Goal: Obtain resource: Download file/media

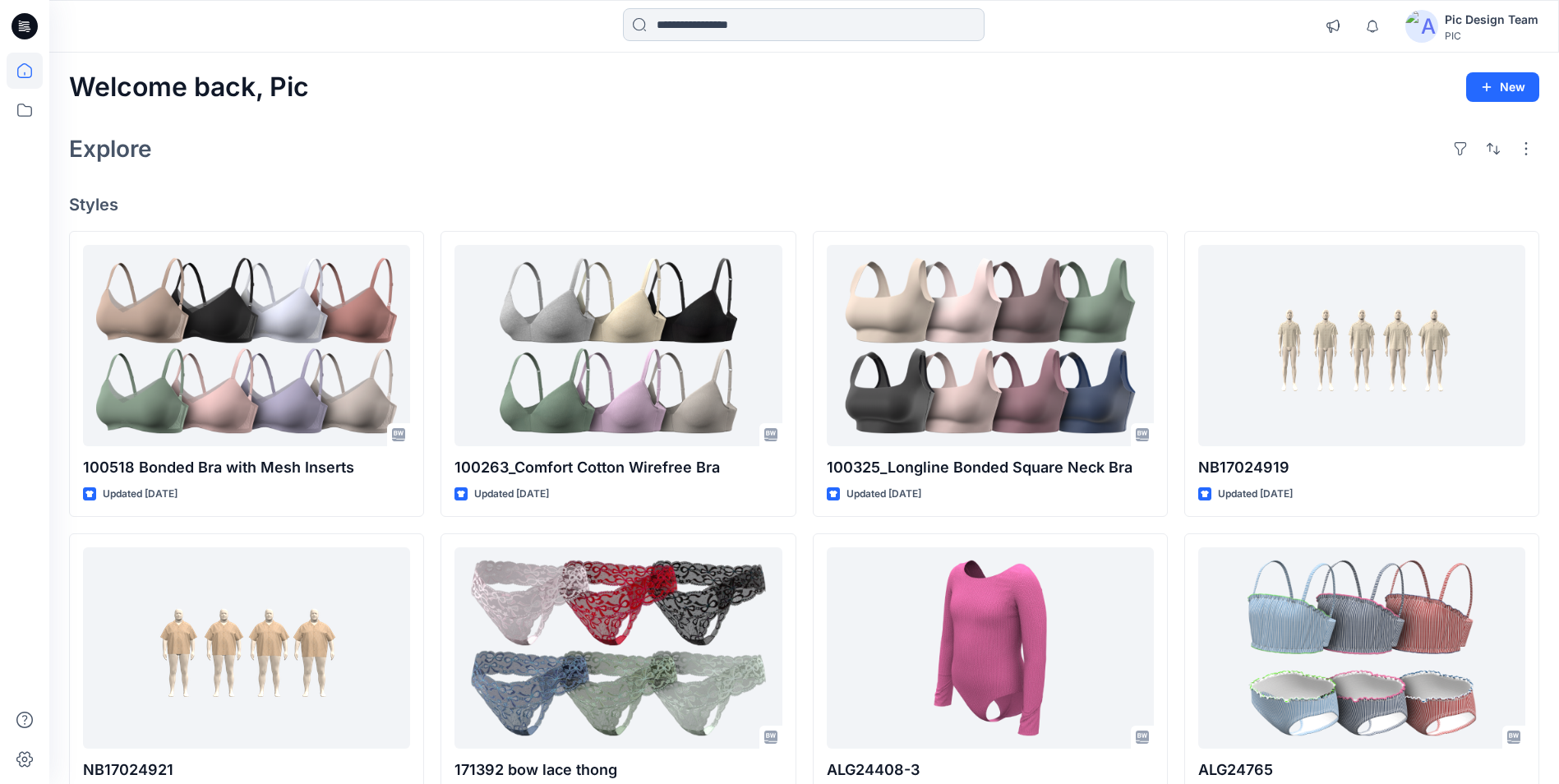
click at [683, 17] on input at bounding box center [804, 24] width 362 height 32
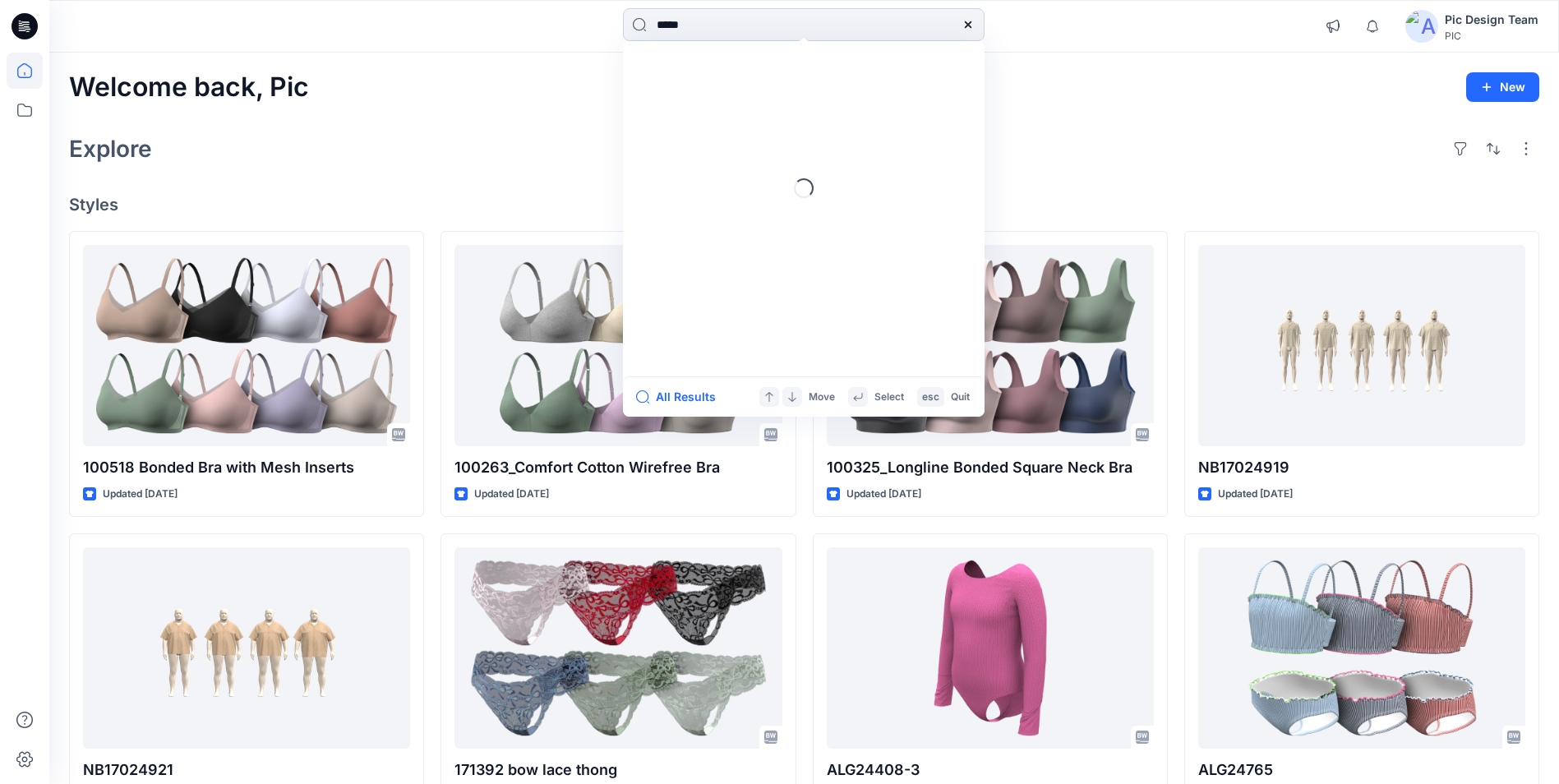
type input "******"
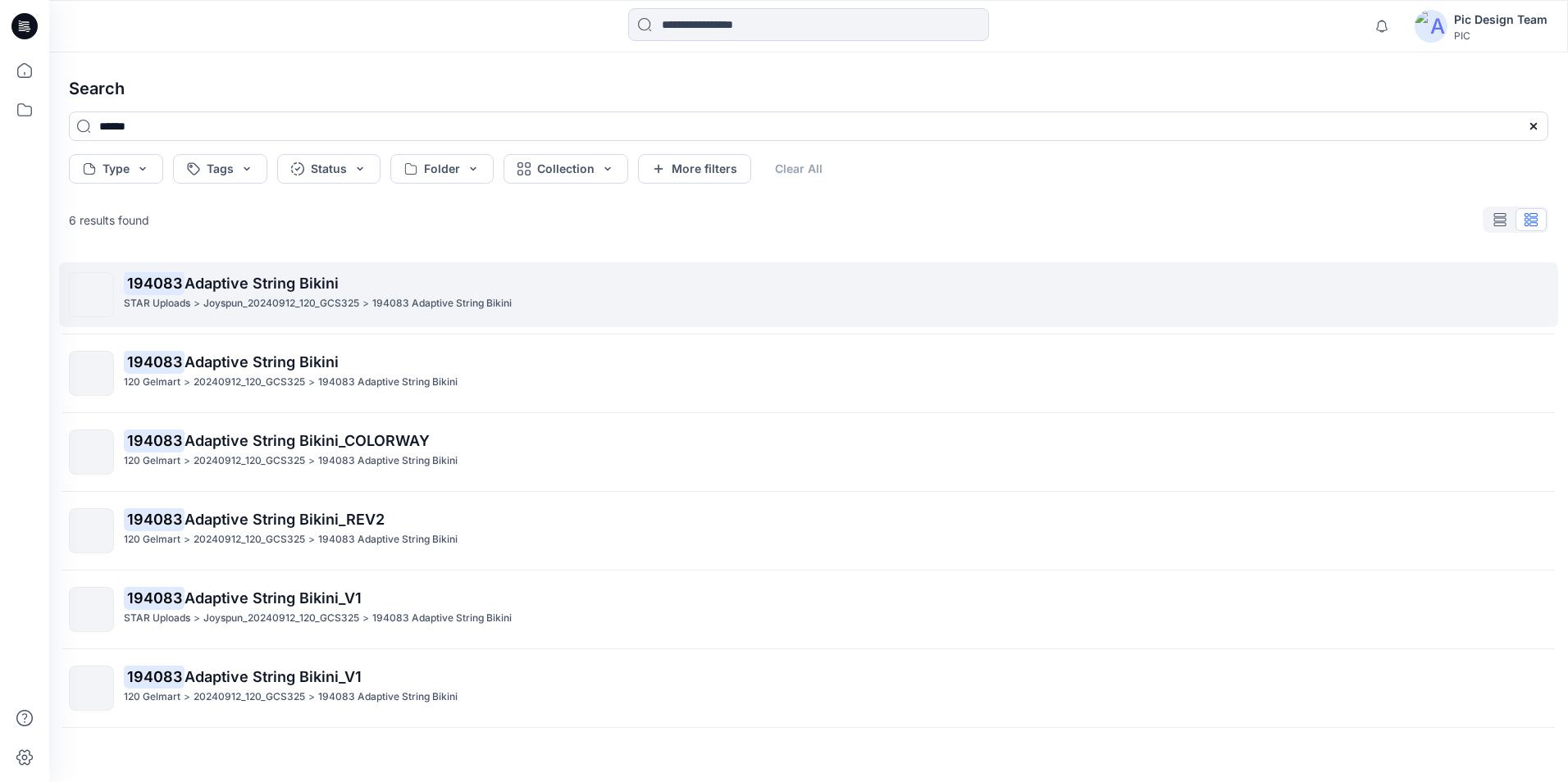
click at [244, 286] on span "Adaptive String Bikini" at bounding box center [261, 283] width 154 height 17
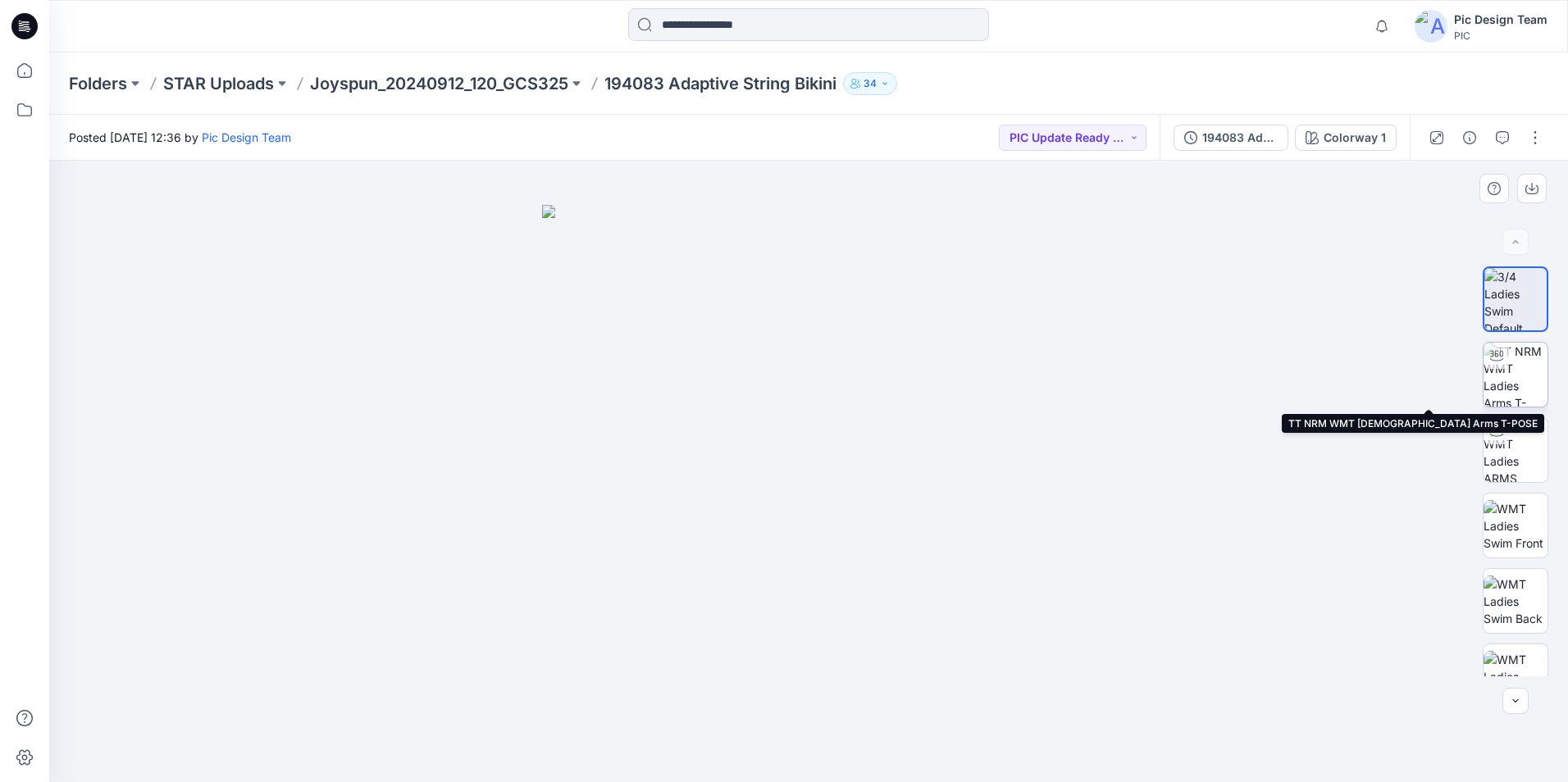
click at [1518, 384] on img at bounding box center [1515, 374] width 64 height 64
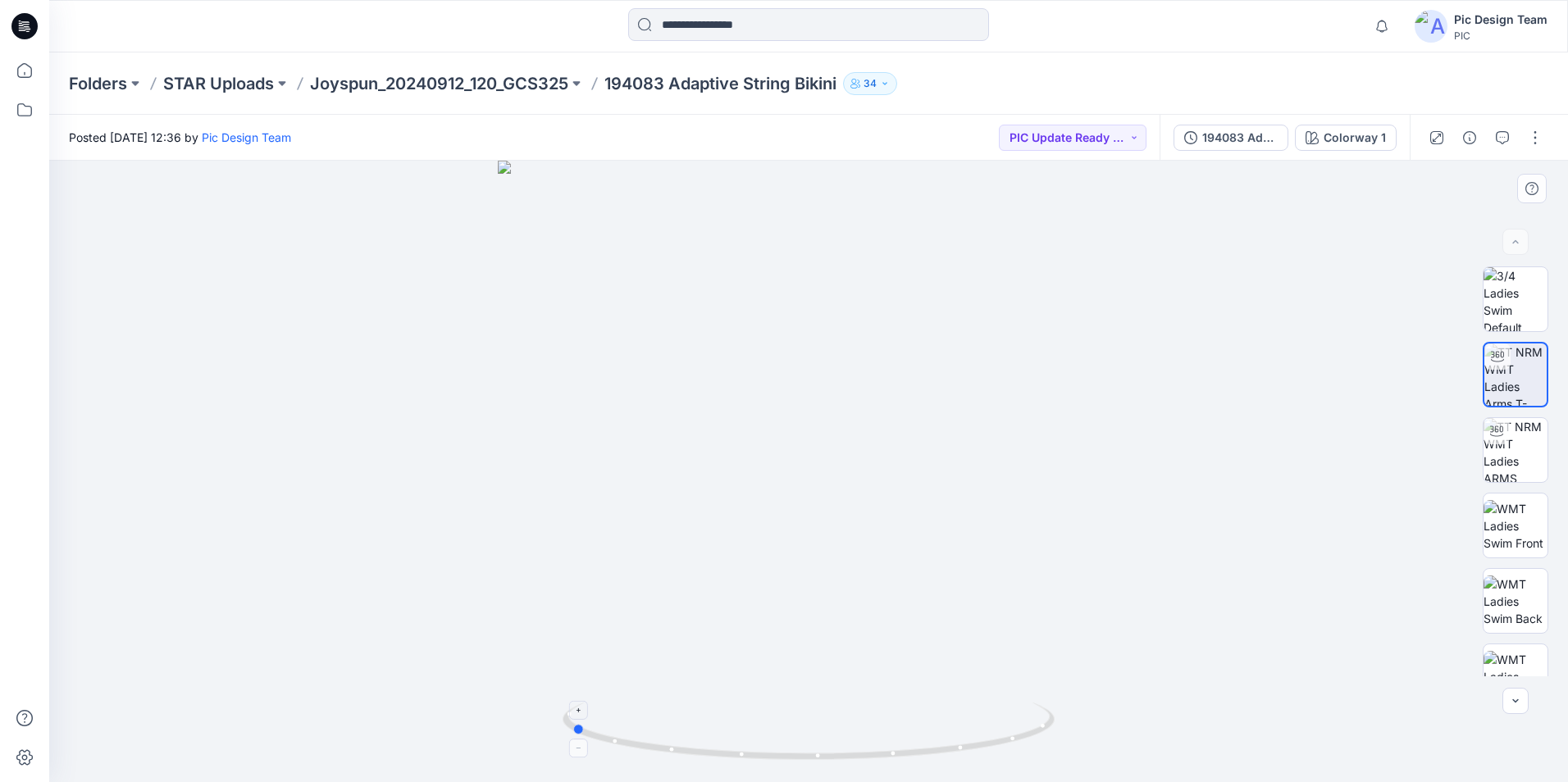
drag, startPoint x: 947, startPoint y: 757, endPoint x: 709, endPoint y: 726, distance: 240.0
click at [709, 726] on icon at bounding box center [811, 733] width 496 height 61
drag, startPoint x: 224, startPoint y: 385, endPoint x: 280, endPoint y: 429, distance: 71.2
click at [224, 385] on div at bounding box center [808, 471] width 1518 height 622
drag, startPoint x: 642, startPoint y: 749, endPoint x: 772, endPoint y: 766, distance: 131.1
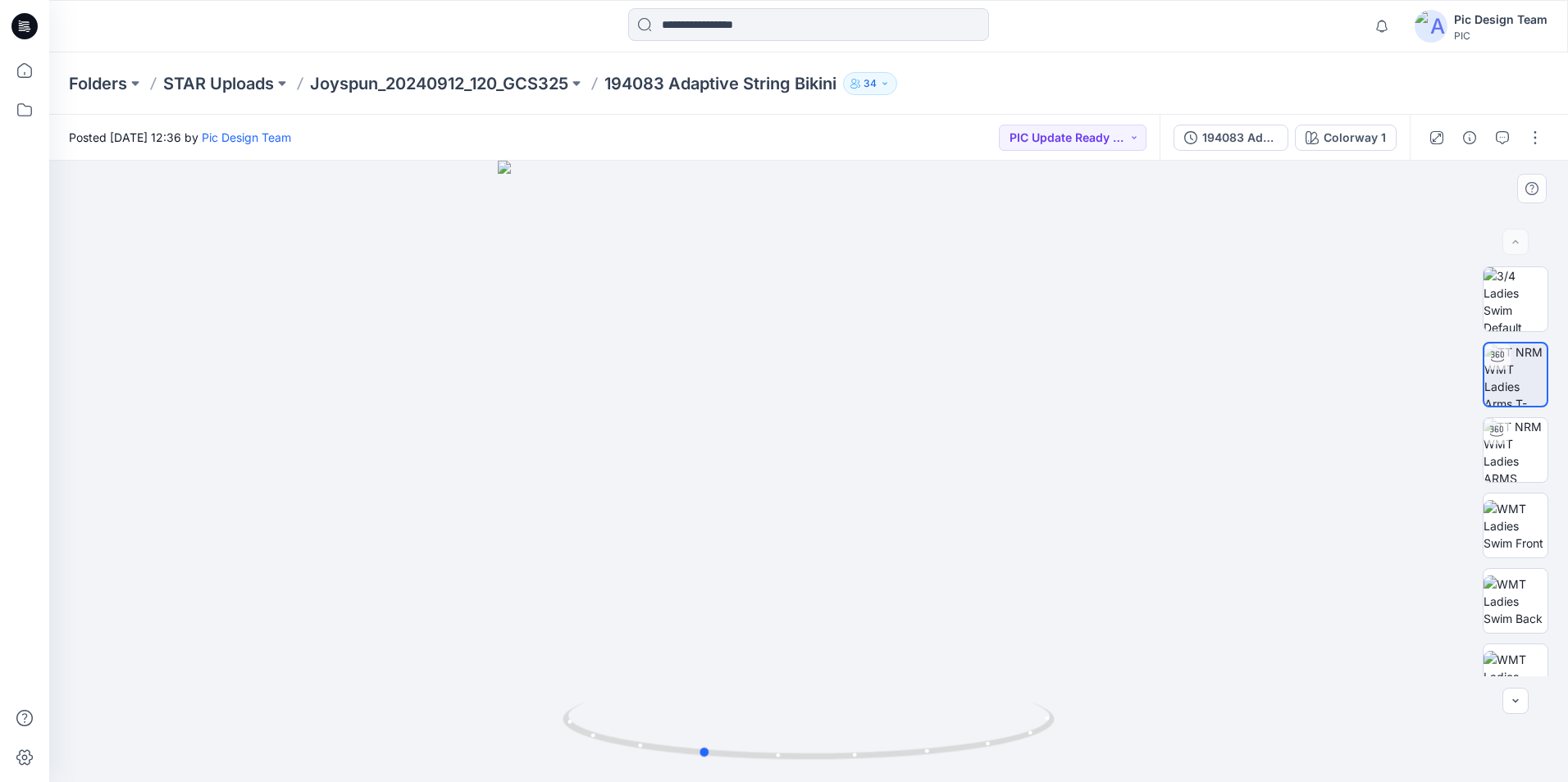
click at [772, 766] on div at bounding box center [808, 471] width 1518 height 622
drag, startPoint x: 931, startPoint y: 756, endPoint x: 841, endPoint y: 749, distance: 90.3
click at [841, 749] on icon at bounding box center [811, 733] width 496 height 61
drag, startPoint x: 771, startPoint y: 757, endPoint x: 736, endPoint y: 742, distance: 38.1
click at [736, 742] on icon at bounding box center [811, 733] width 496 height 61
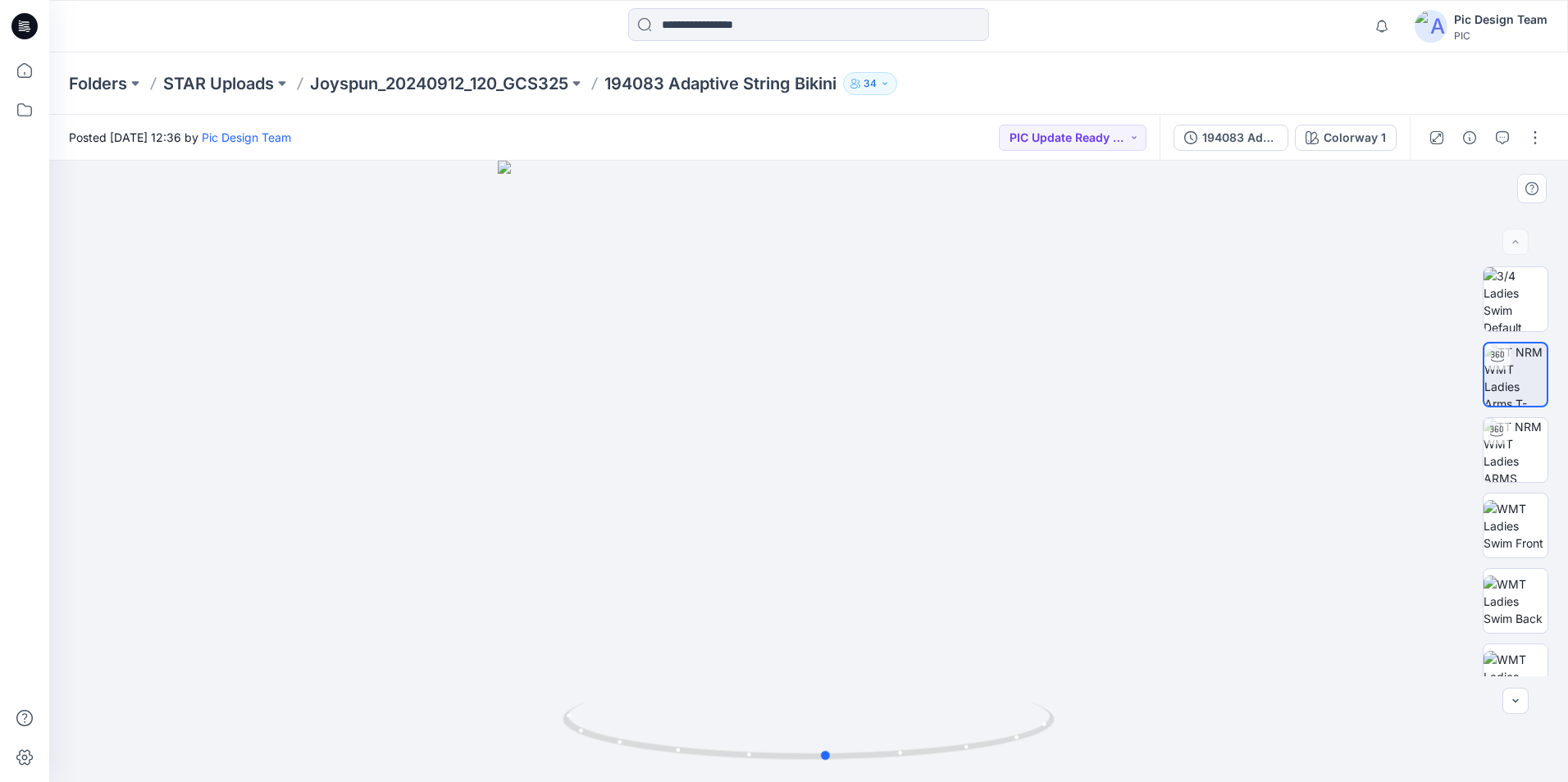
drag, startPoint x: 675, startPoint y: 750, endPoint x: 925, endPoint y: 774, distance: 251.1
click at [925, 774] on div at bounding box center [808, 471] width 1518 height 622
drag, startPoint x: 931, startPoint y: 756, endPoint x: 737, endPoint y: 715, distance: 198.3
click at [716, 751] on icon at bounding box center [811, 733] width 496 height 61
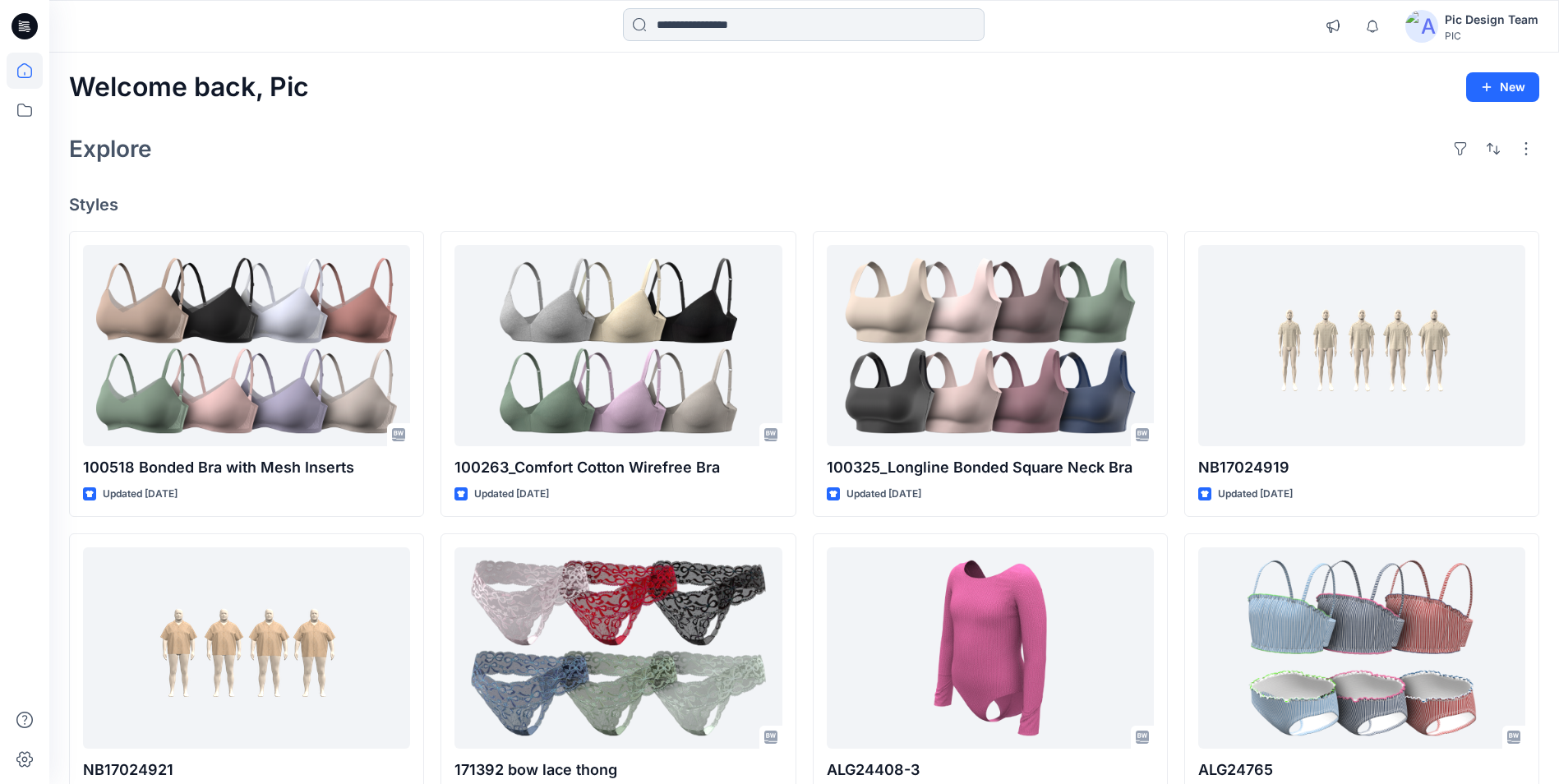
click at [675, 25] on input at bounding box center [804, 24] width 362 height 32
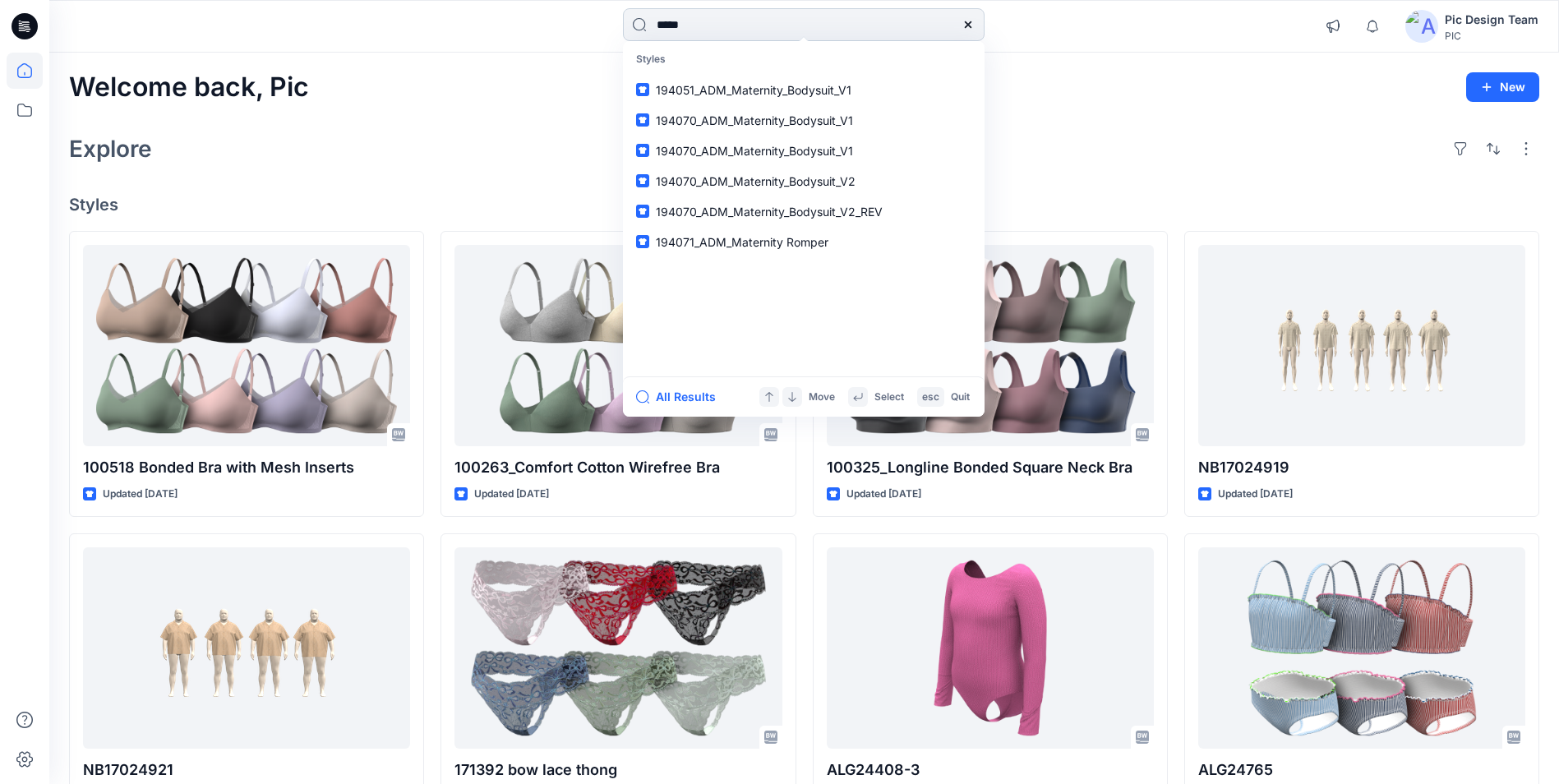
type input "******"
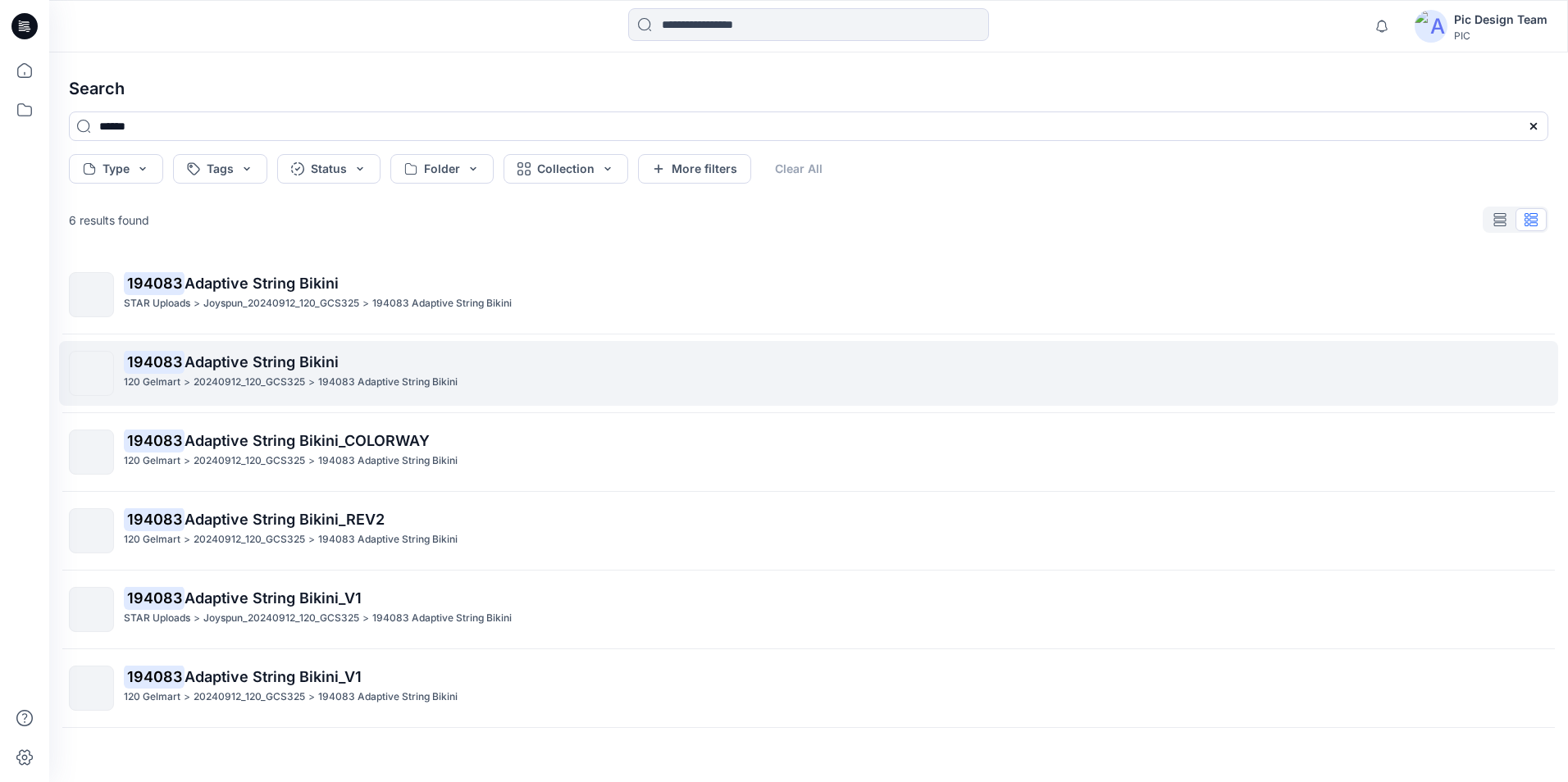
click at [212, 355] on span "Adaptive String Bikini" at bounding box center [261, 361] width 154 height 17
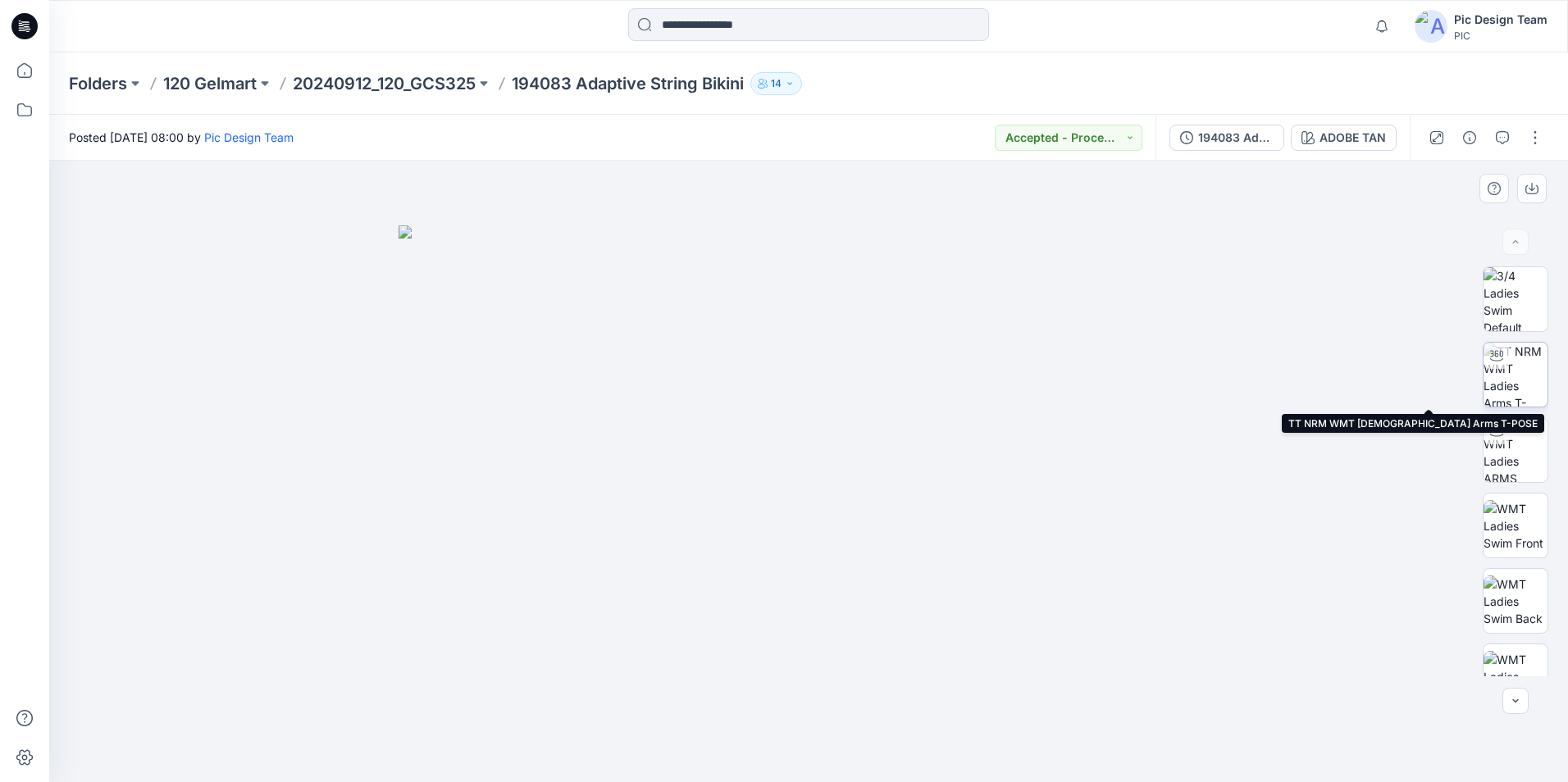
click at [1508, 374] on img at bounding box center [1515, 374] width 64 height 64
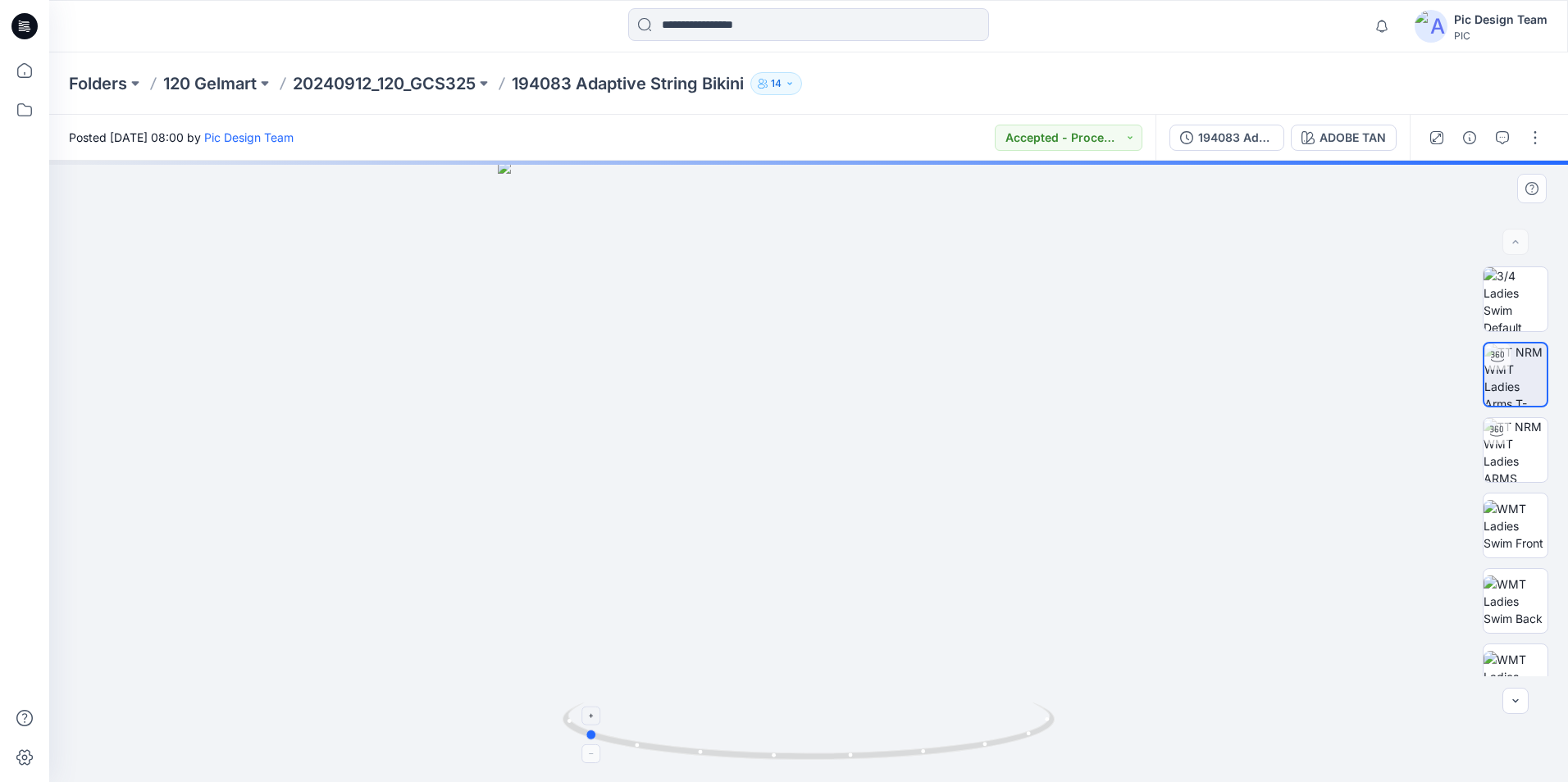
drag, startPoint x: 914, startPoint y: 755, endPoint x: 688, endPoint y: 741, distance: 226.4
click at [688, 741] on icon at bounding box center [811, 733] width 496 height 61
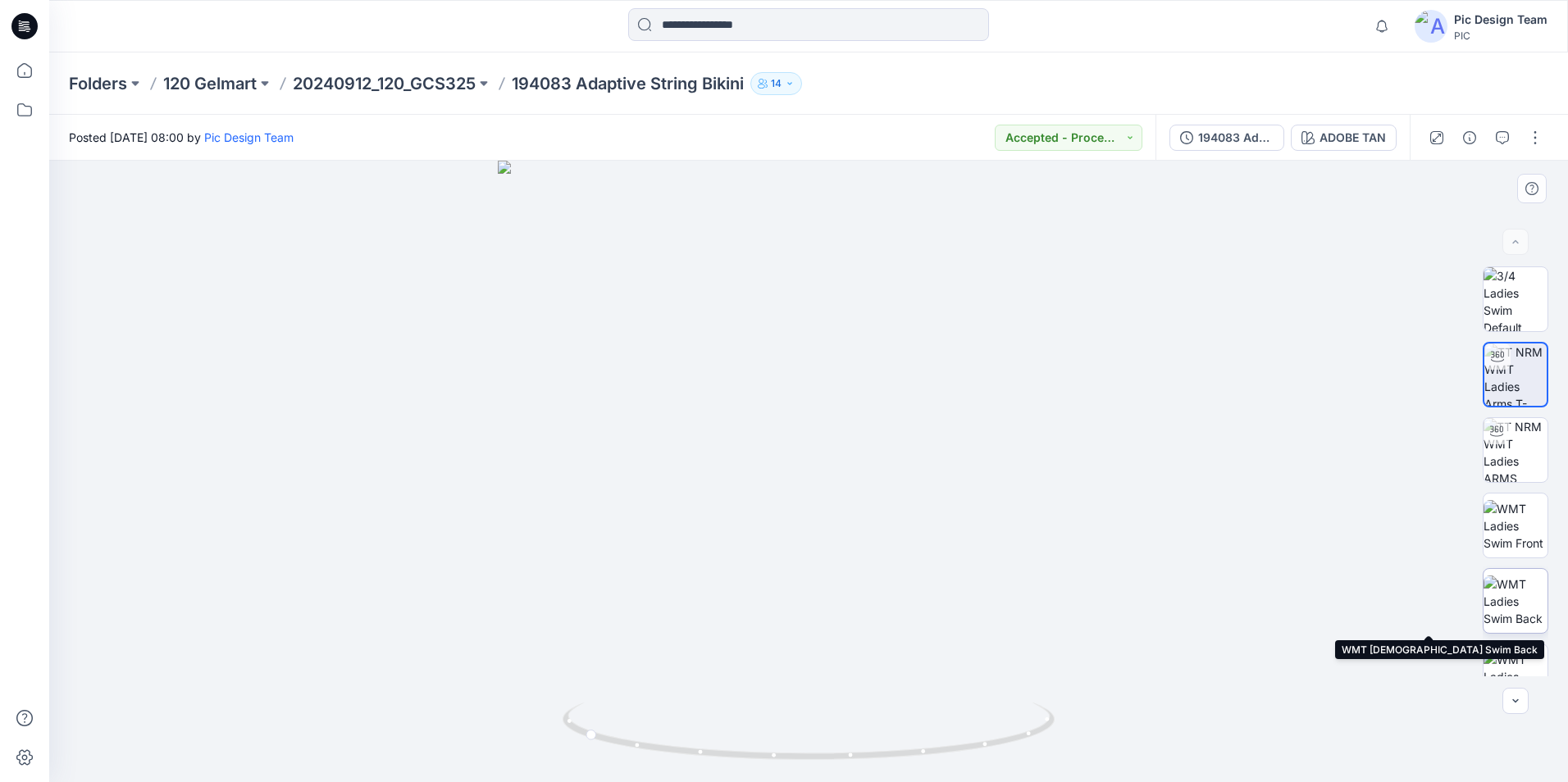
click at [1506, 599] on img at bounding box center [1515, 601] width 64 height 52
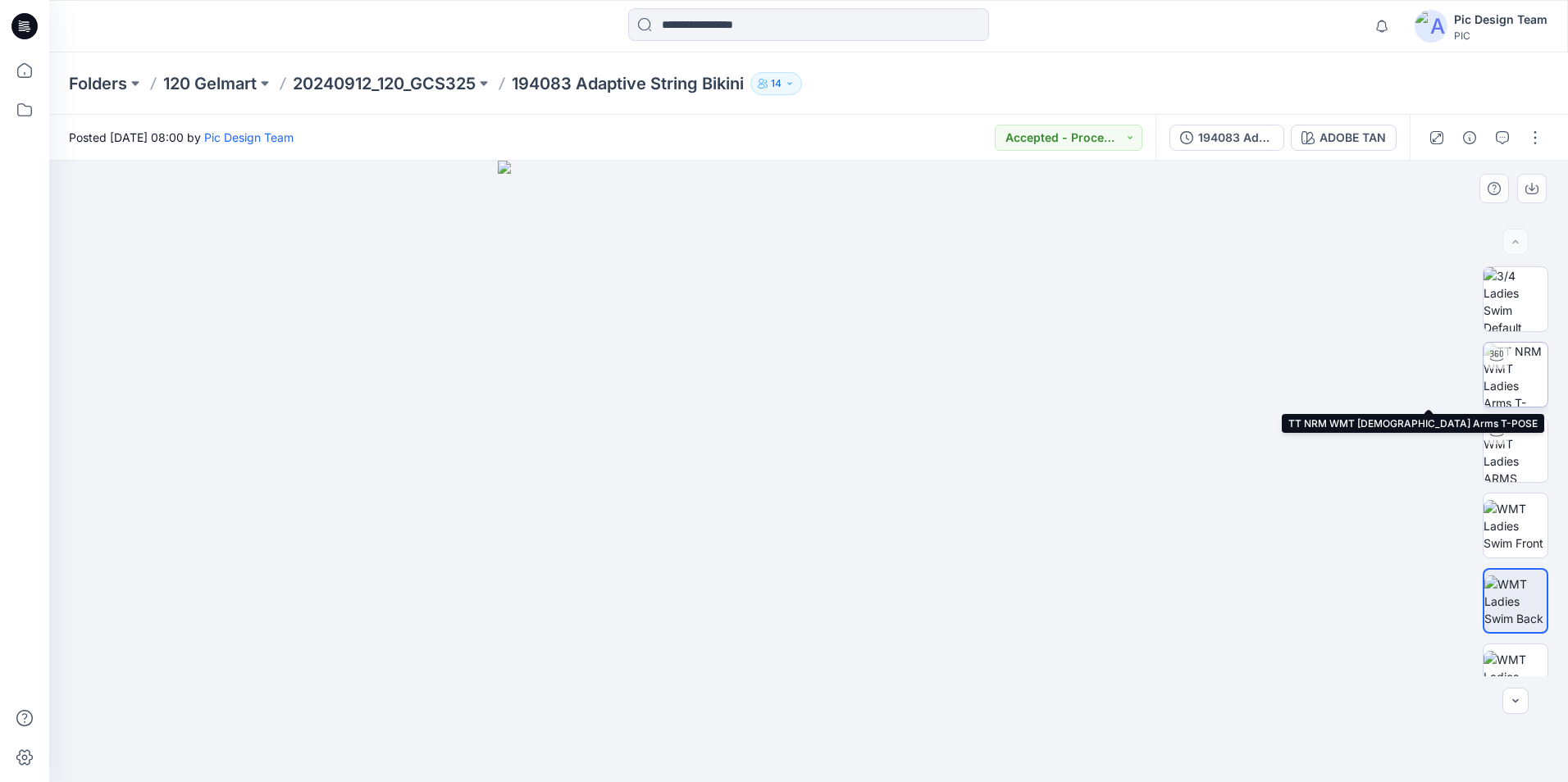
click at [1512, 381] on img at bounding box center [1515, 374] width 64 height 64
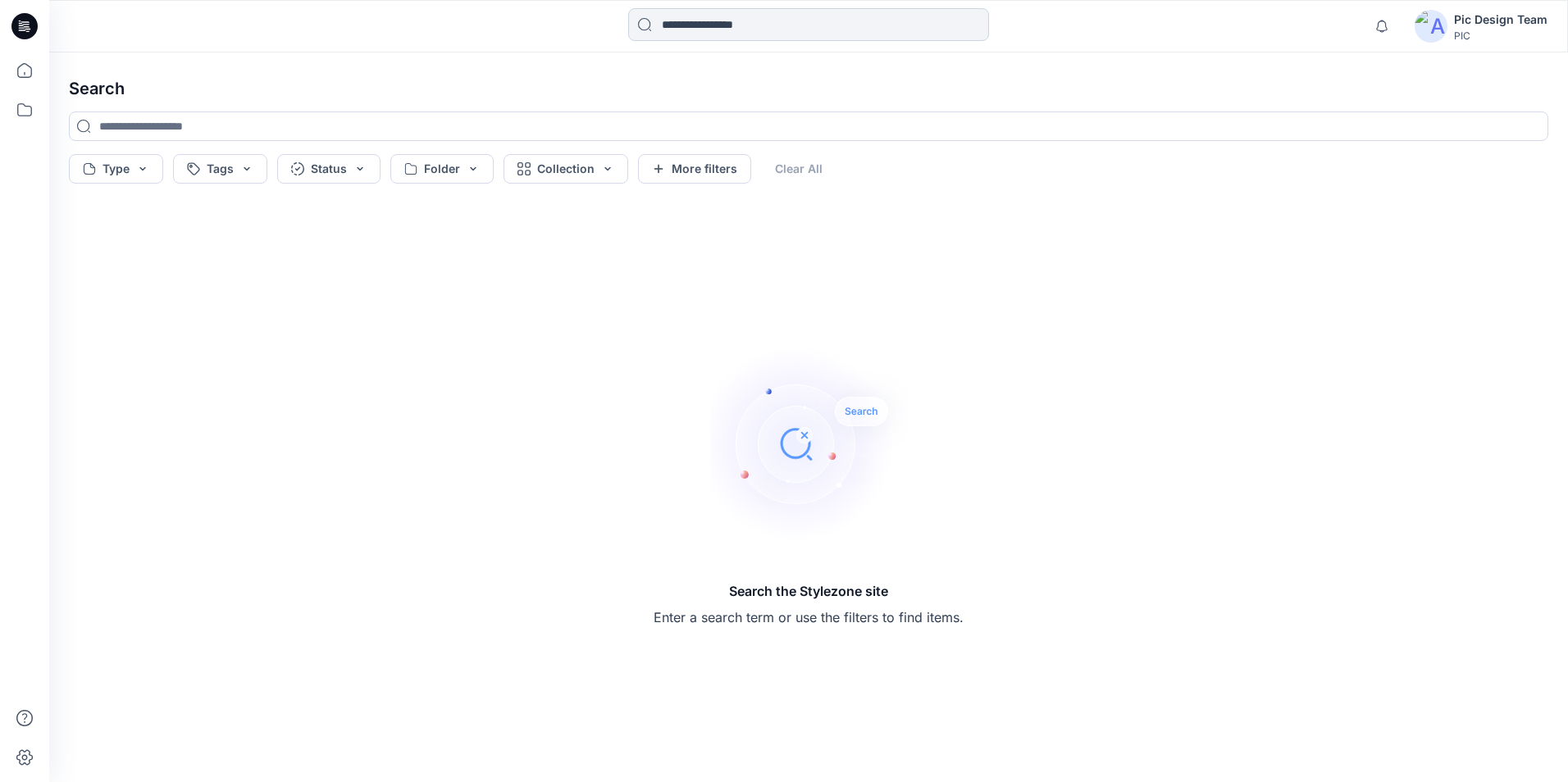
click at [761, 32] on input at bounding box center [808, 24] width 361 height 32
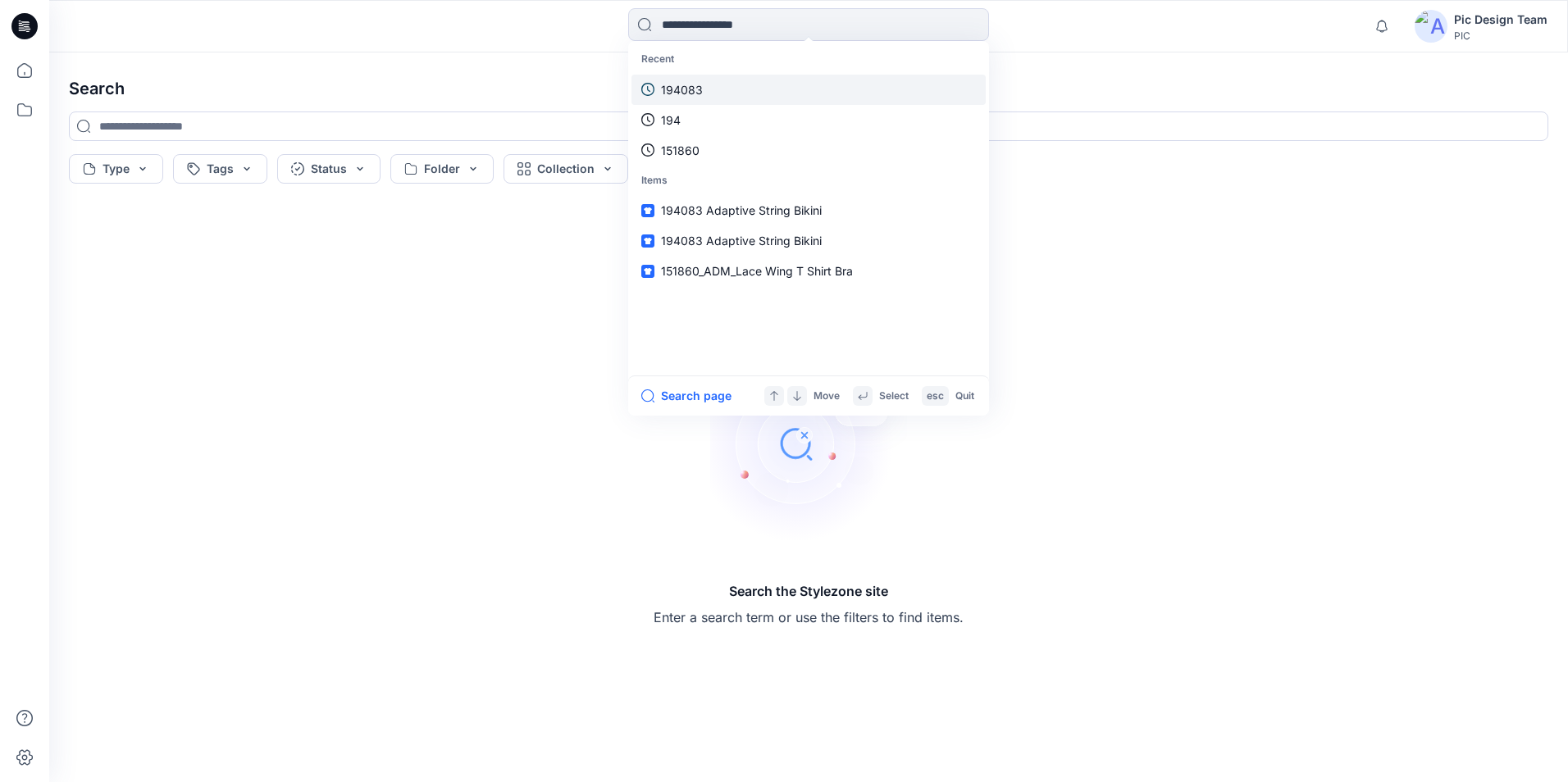
click at [707, 89] on link "194083" at bounding box center [808, 90] width 354 height 30
type input "******"
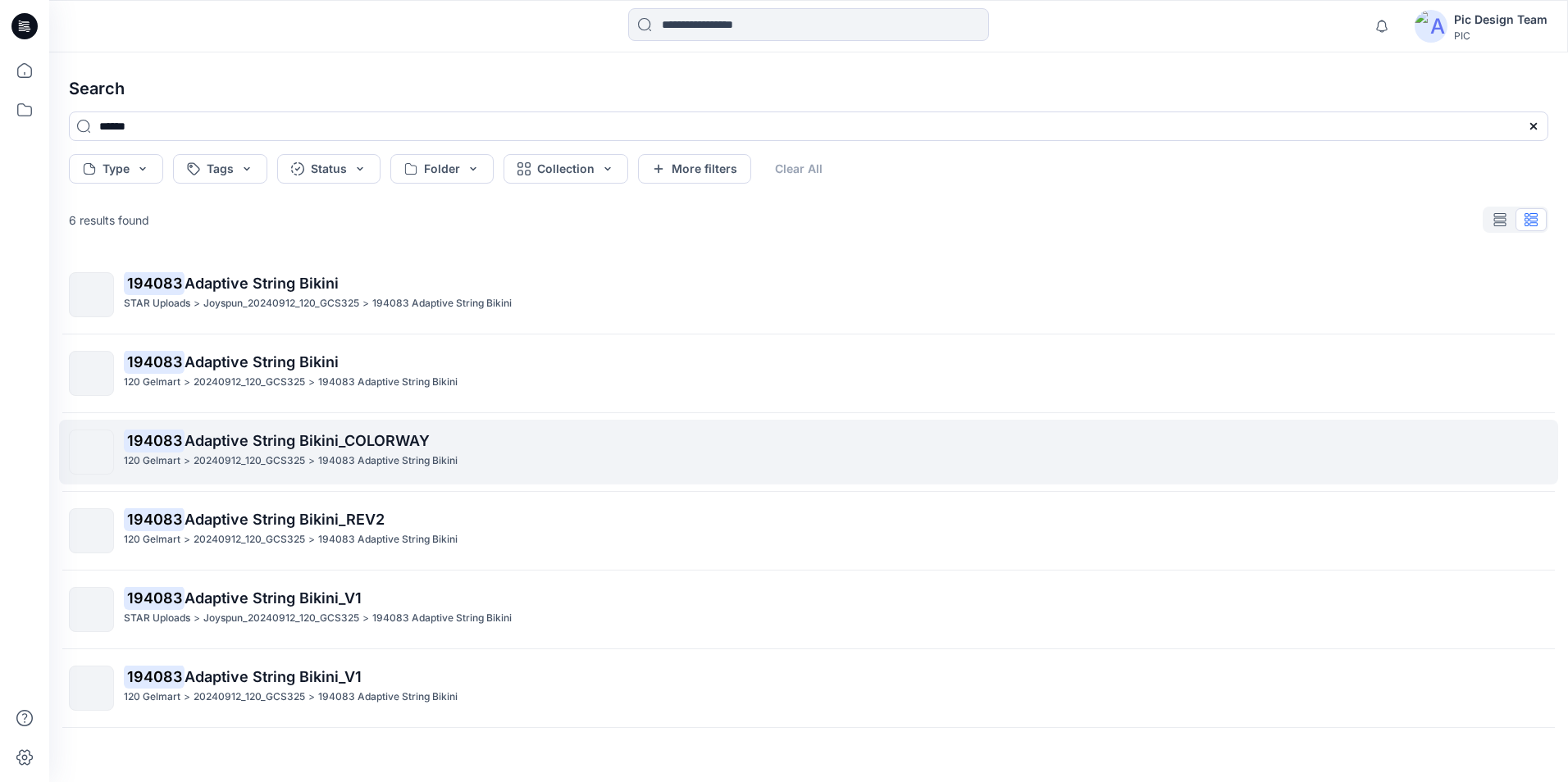
click at [319, 444] on span "Adaptive String Bikini_COLORWAY" at bounding box center [307, 440] width 245 height 17
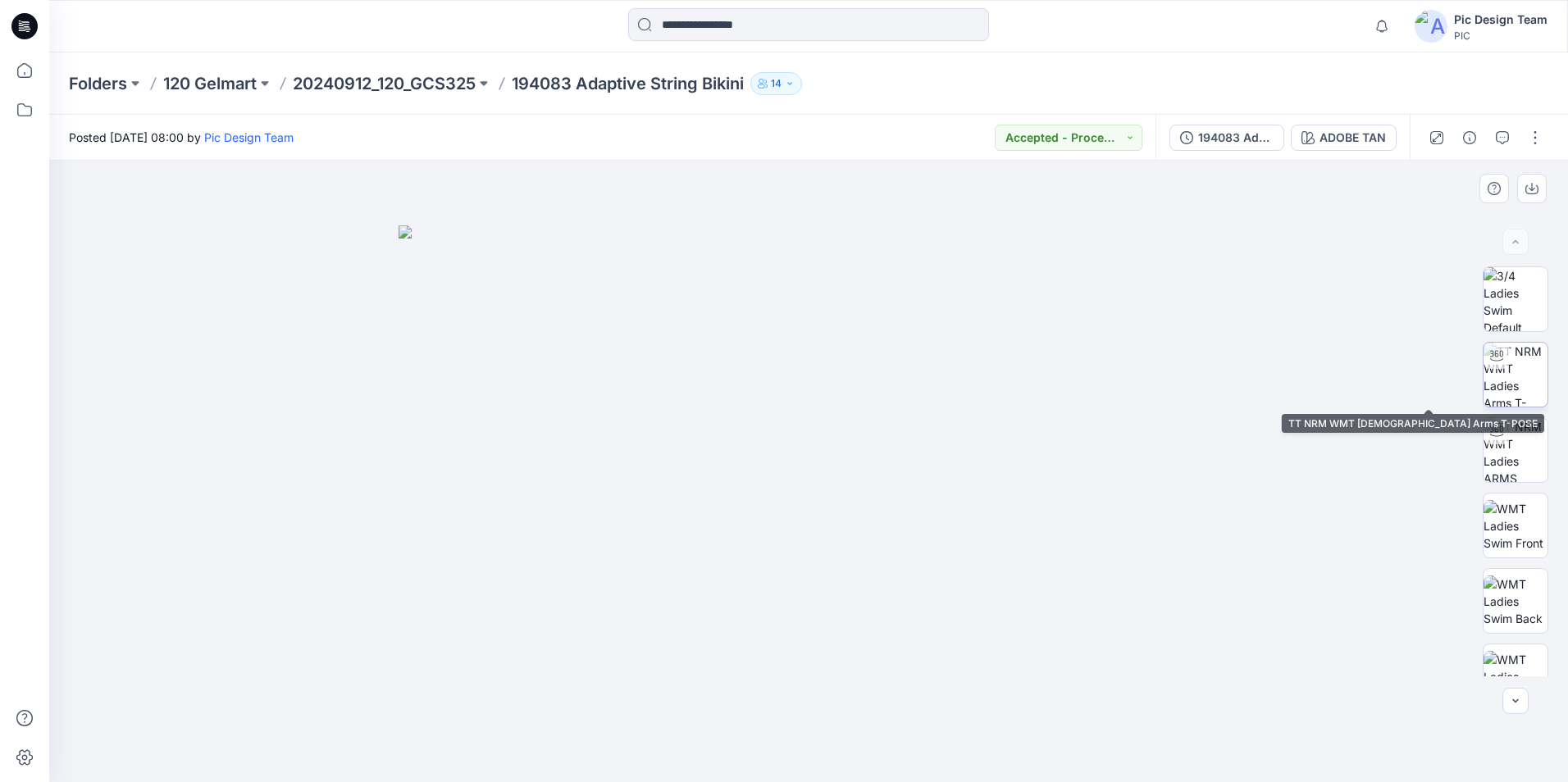
click at [1526, 390] on img at bounding box center [1515, 374] width 64 height 64
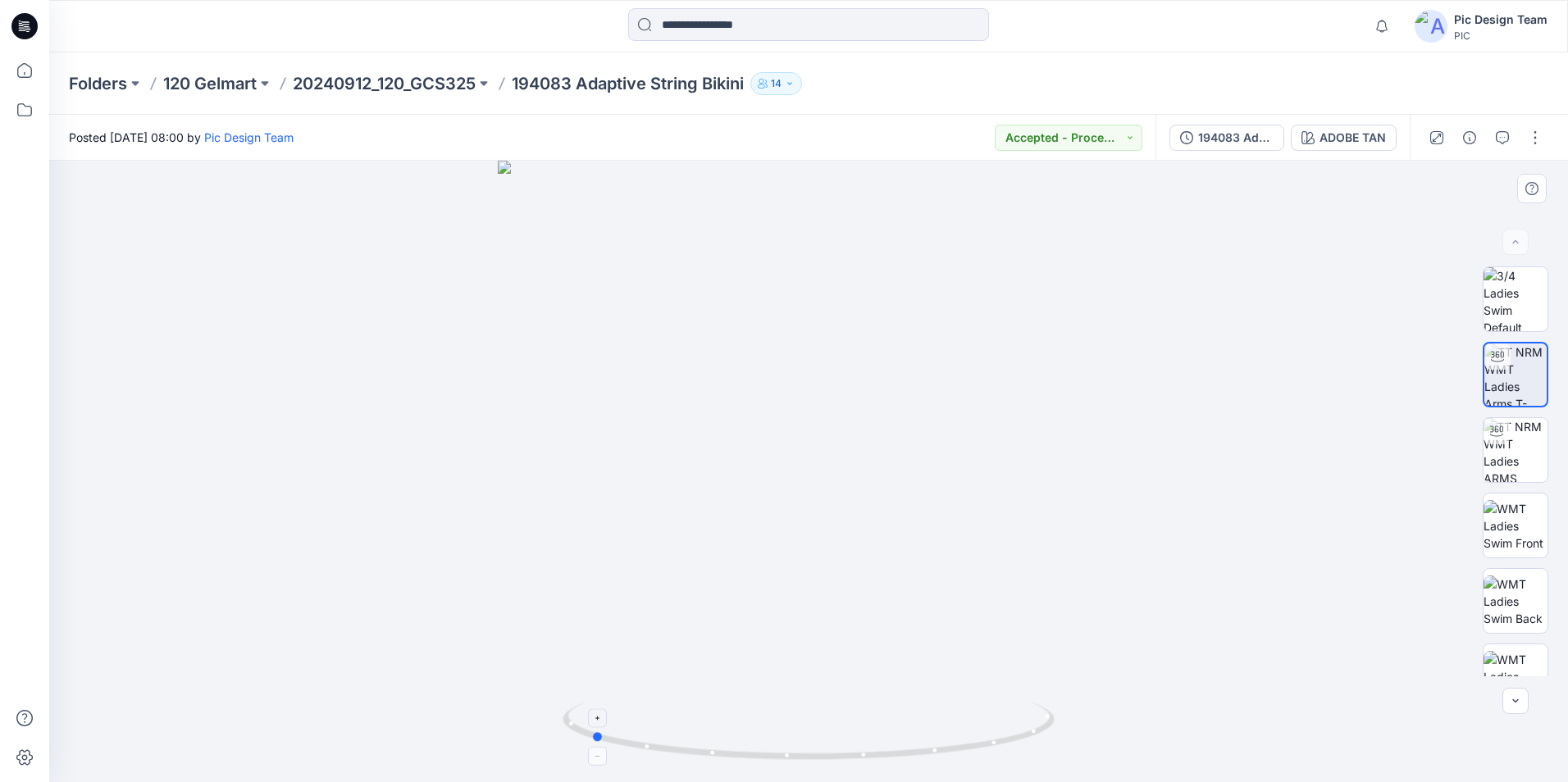
drag, startPoint x: 969, startPoint y: 748, endPoint x: 751, endPoint y: 734, distance: 218.4
click at [751, 734] on icon at bounding box center [811, 733] width 496 height 61
drag, startPoint x: 710, startPoint y: 762, endPoint x: 944, endPoint y: 766, distance: 234.0
click at [944, 766] on div at bounding box center [808, 471] width 1518 height 622
click at [1223, 135] on div "194083 Adaptive String Bikini_COLORWAY" at bounding box center [1235, 138] width 76 height 18
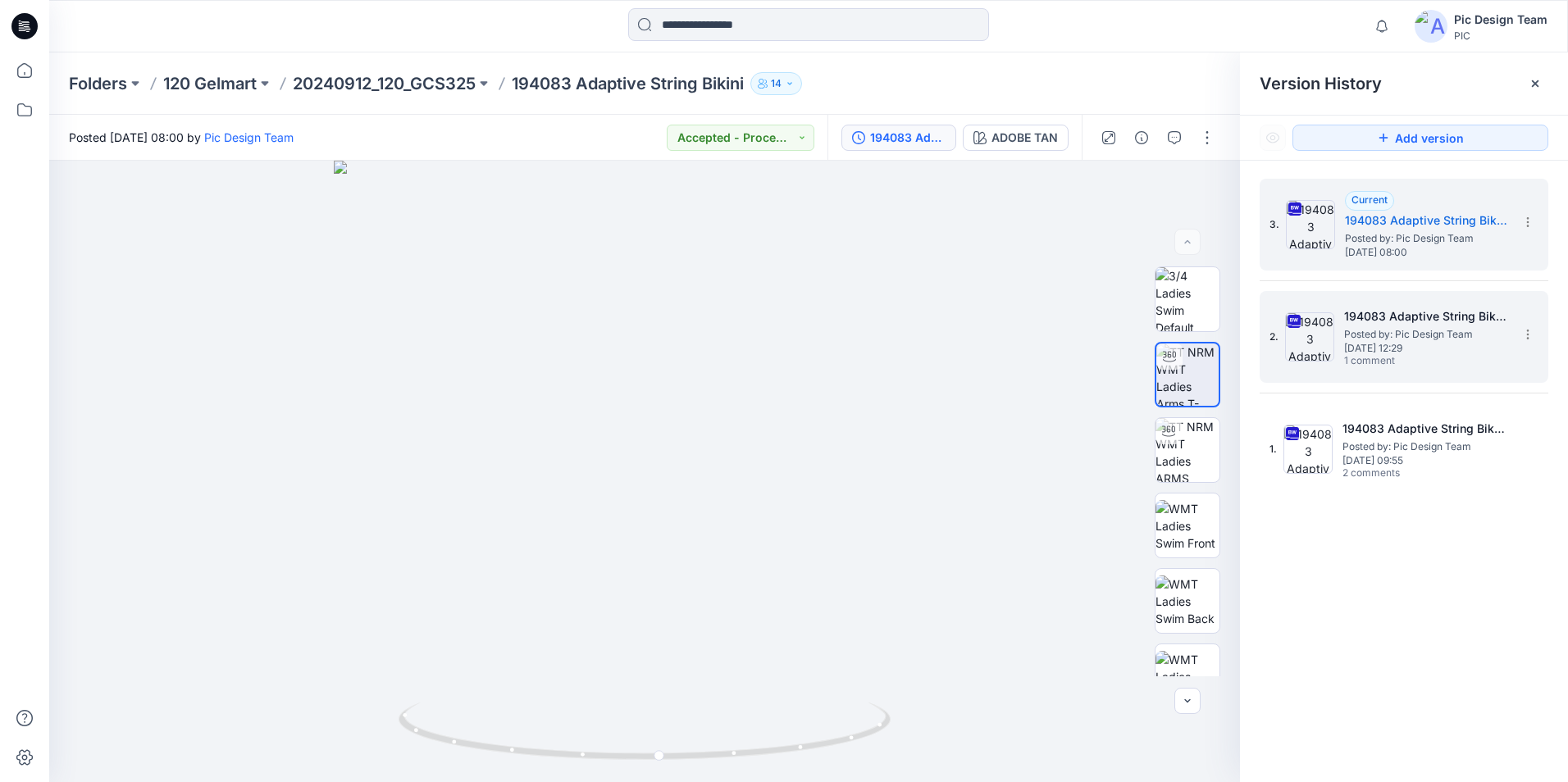
click at [1396, 327] on span "Posted by: Pic Design Team" at bounding box center [1425, 335] width 164 height 17
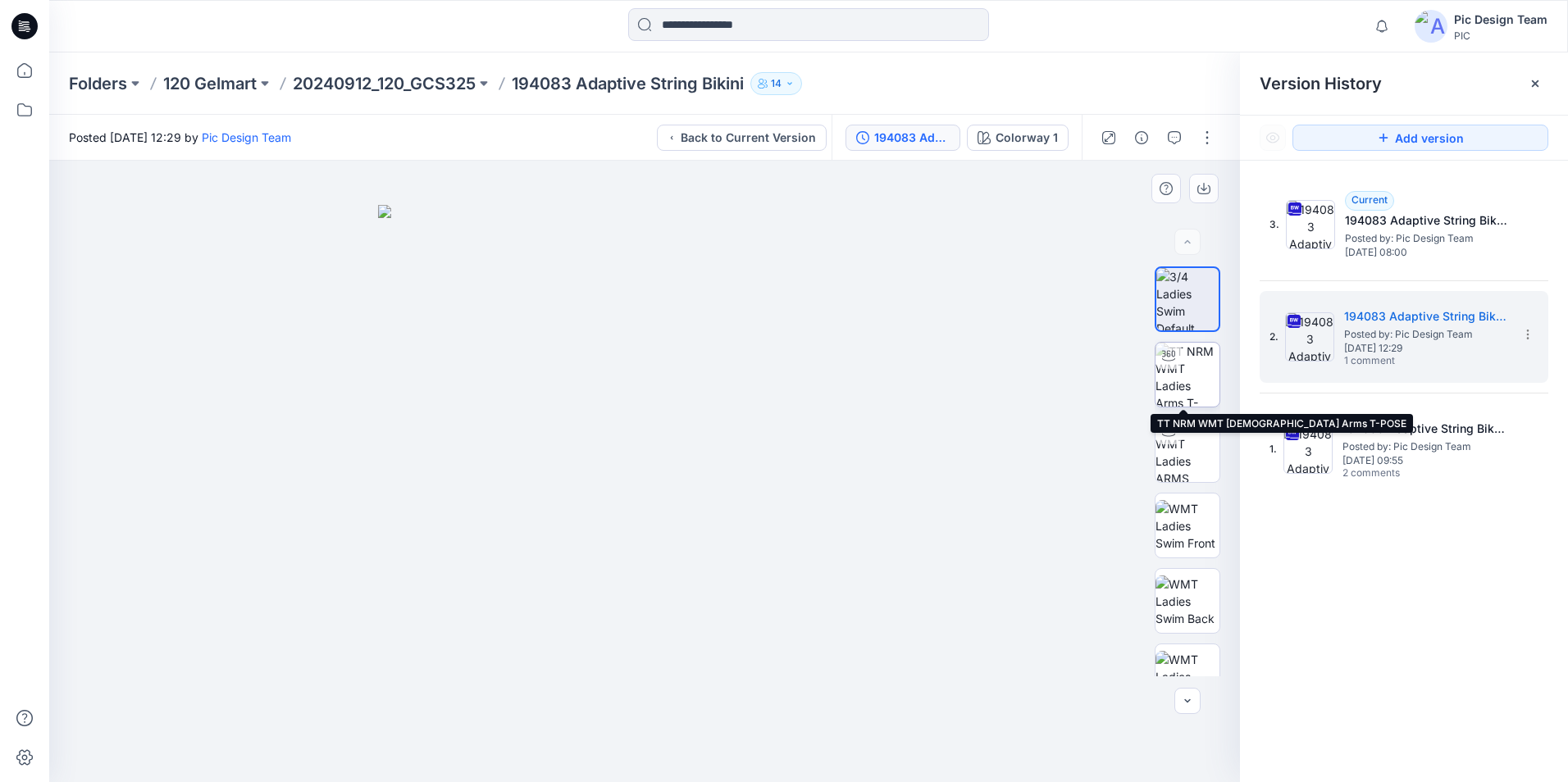
click at [1191, 370] on img at bounding box center [1187, 374] width 64 height 64
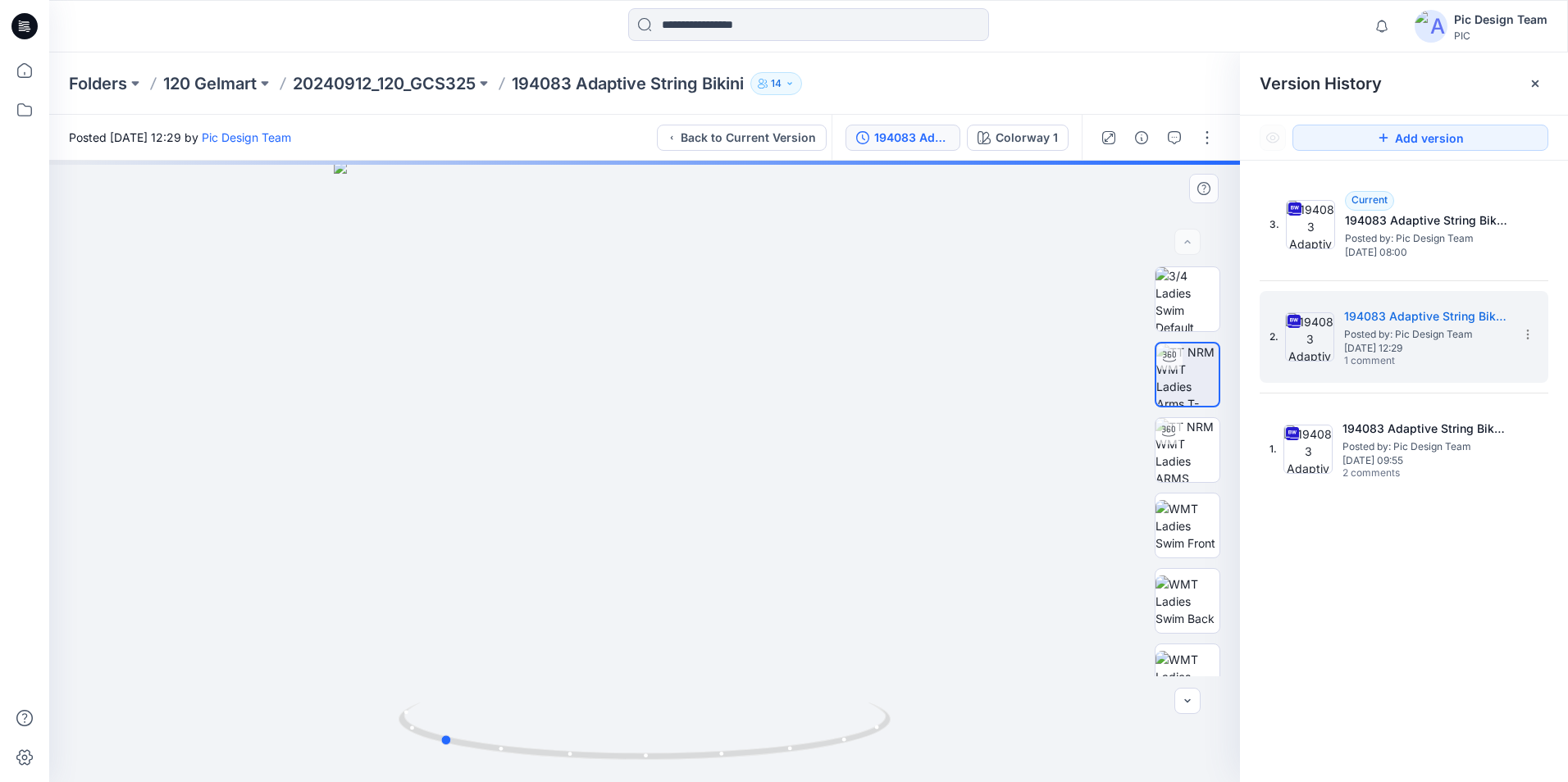
drag, startPoint x: 855, startPoint y: 745, endPoint x: 158, endPoint y: 691, distance: 699.1
click at [158, 691] on div at bounding box center [644, 471] width 1191 height 622
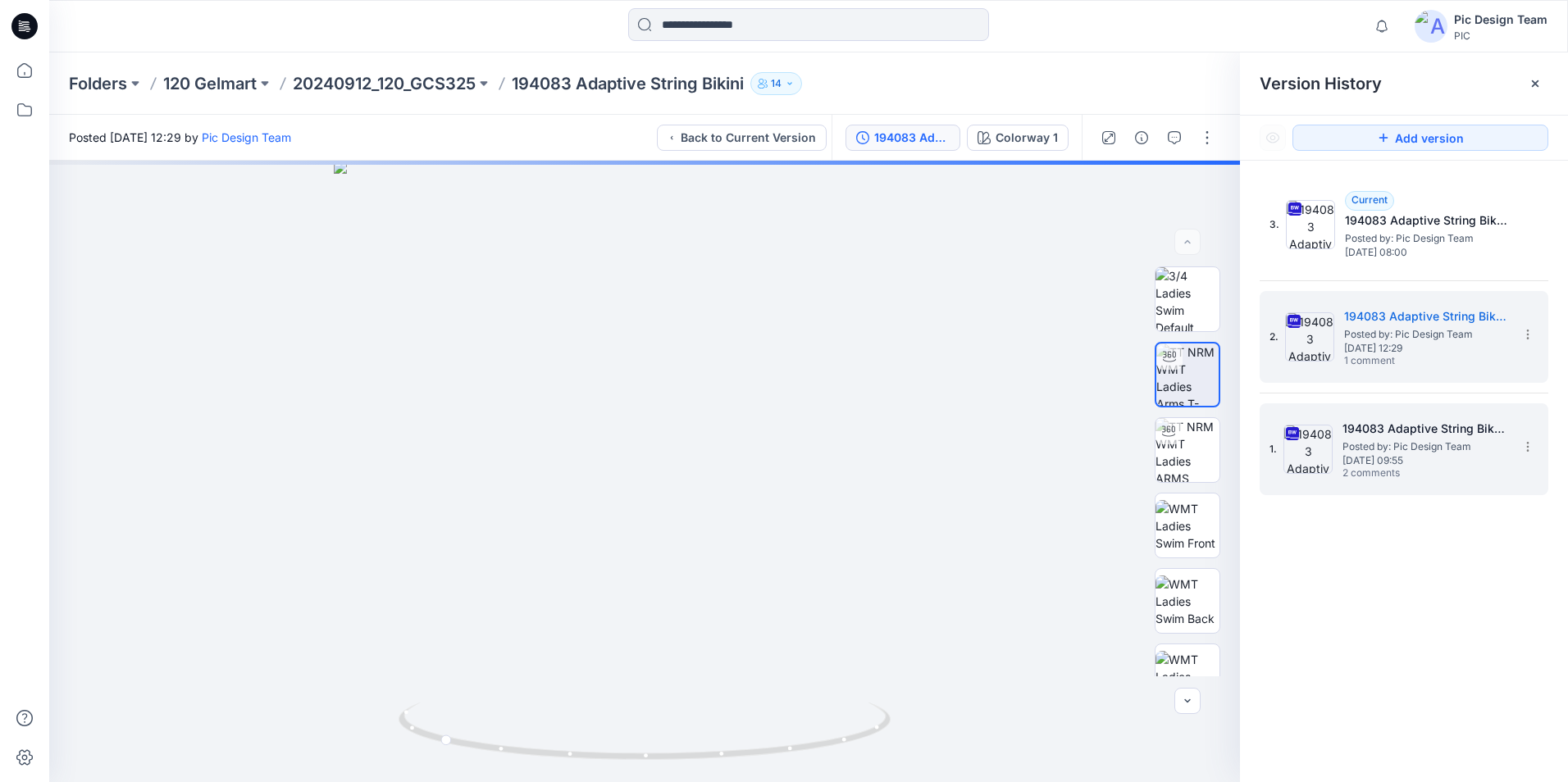
click at [1321, 451] on img at bounding box center [1307, 449] width 49 height 49
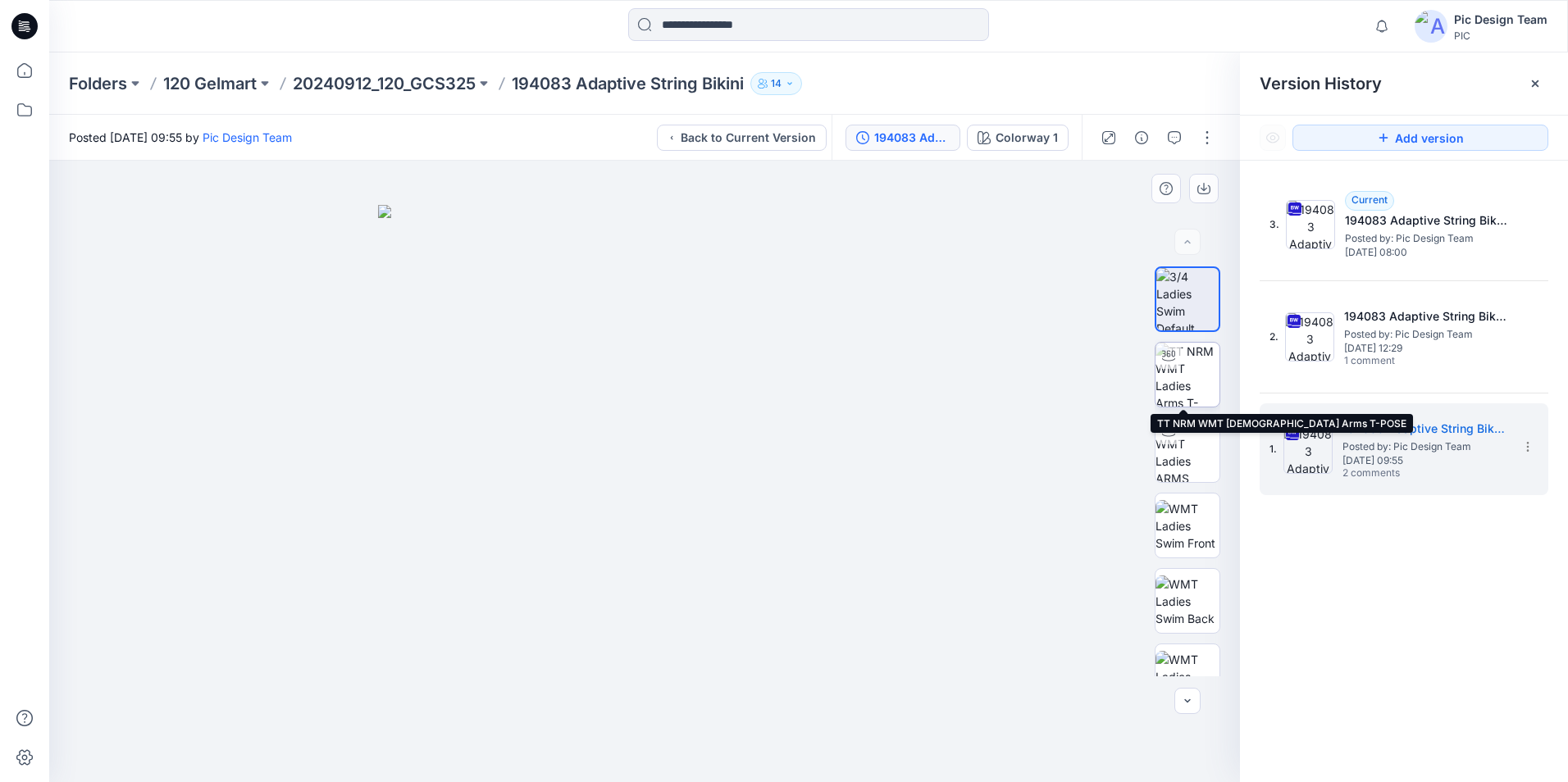
click at [1175, 386] on img at bounding box center [1187, 374] width 64 height 64
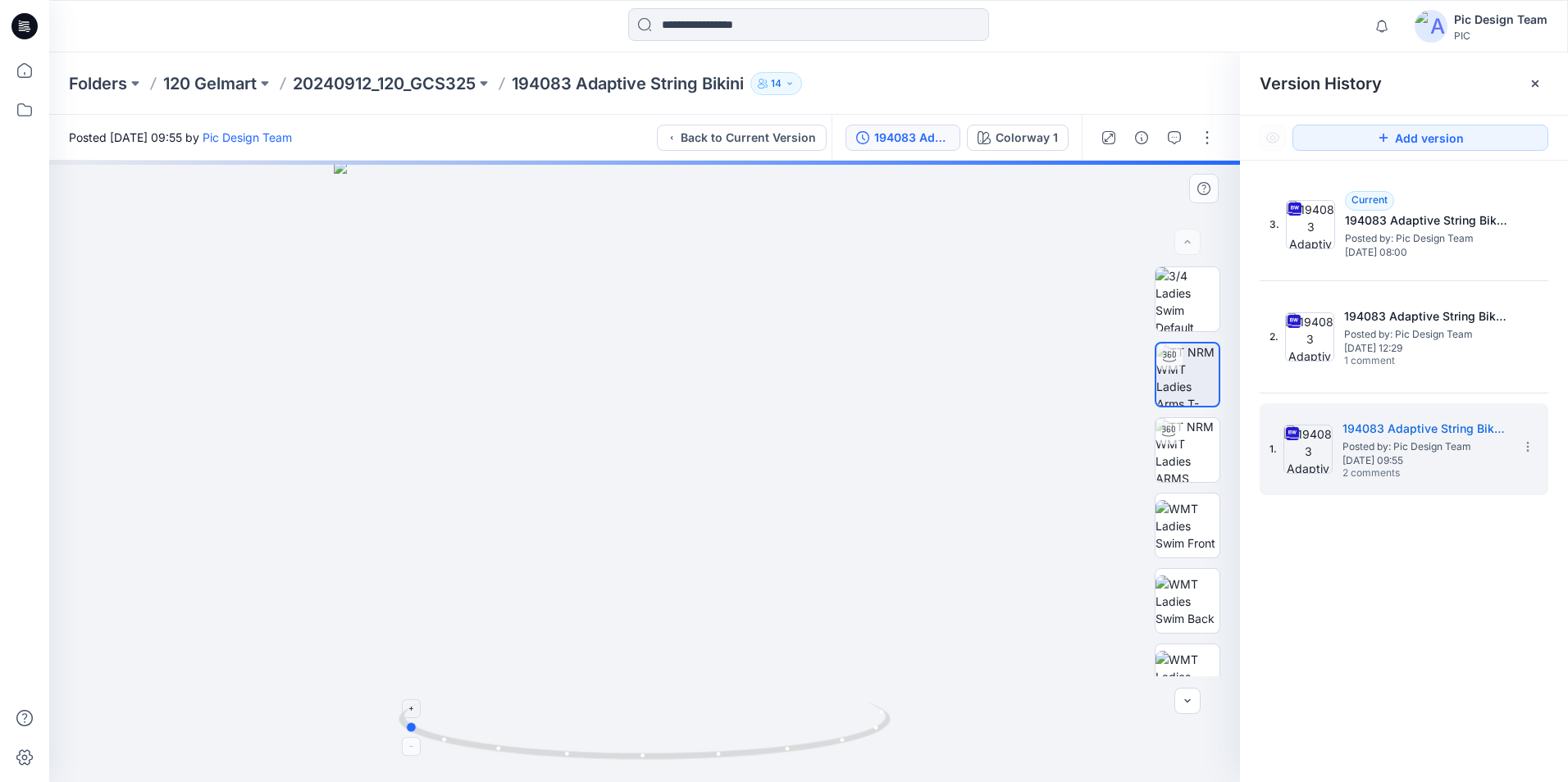
drag, startPoint x: 849, startPoint y: 745, endPoint x: 608, endPoint y: 750, distance: 241.1
click at [608, 750] on icon at bounding box center [646, 733] width 496 height 61
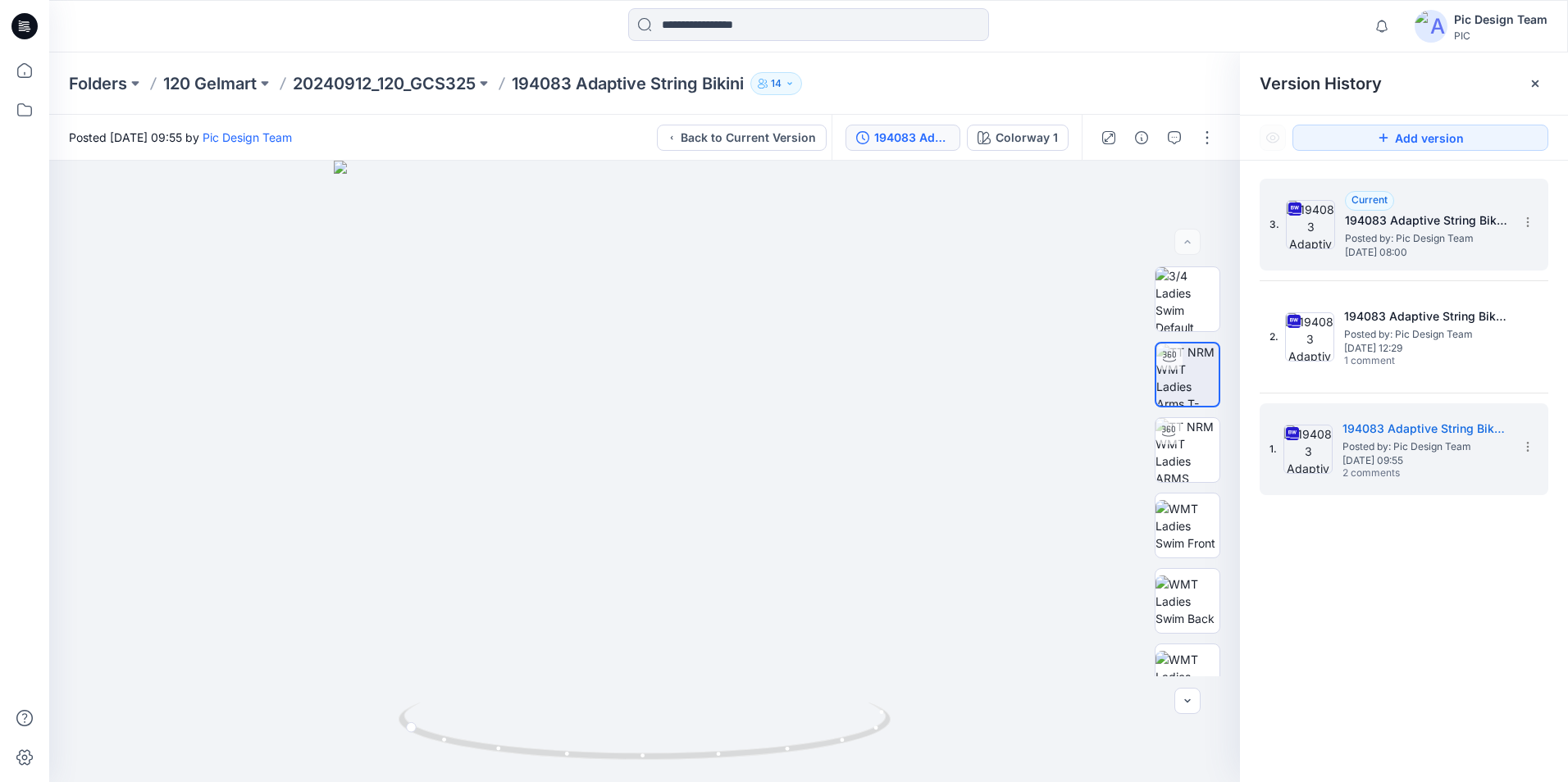
click at [1319, 219] on img at bounding box center [1309, 224] width 49 height 49
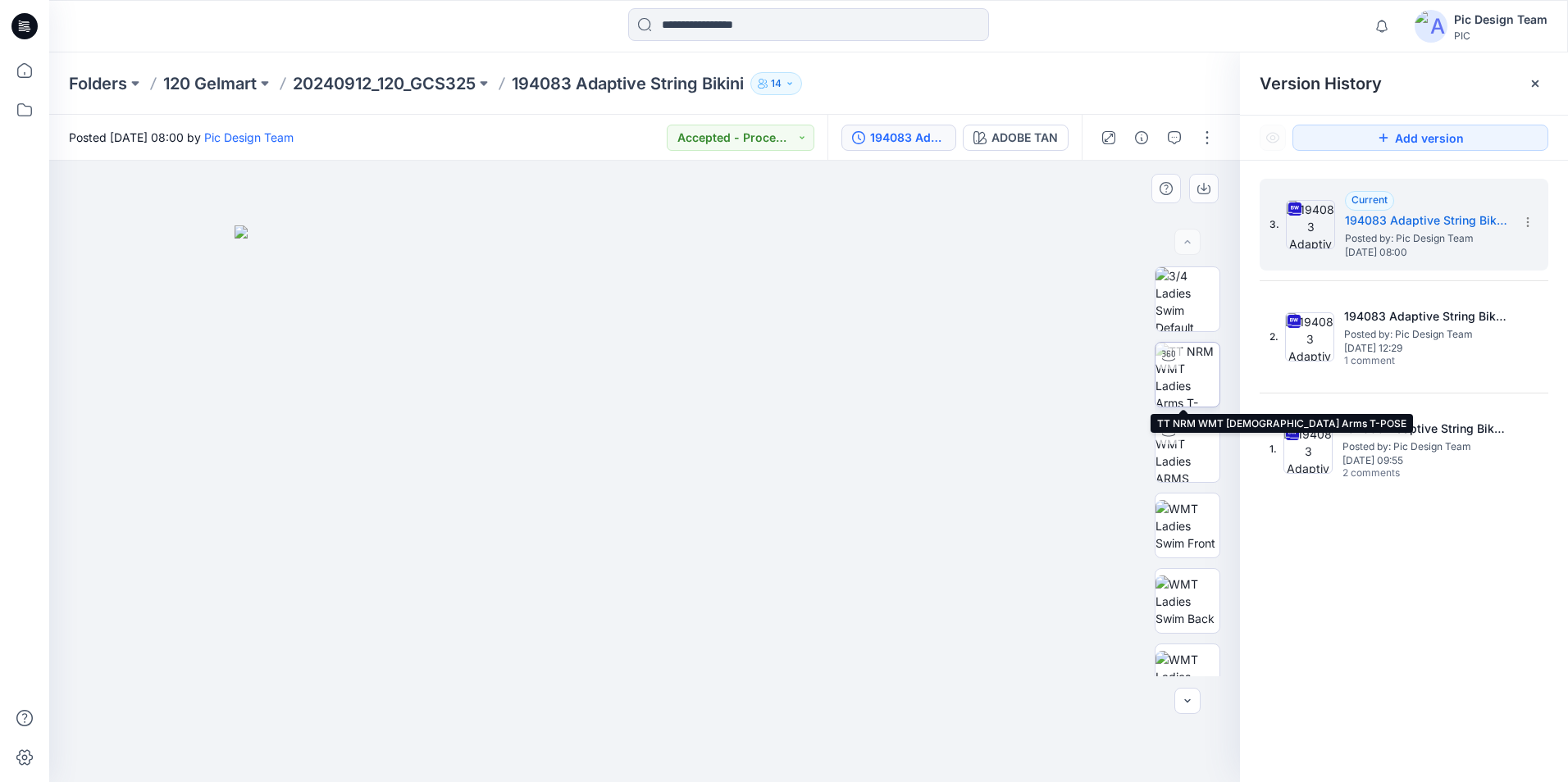
click at [1197, 389] on img at bounding box center [1187, 374] width 64 height 64
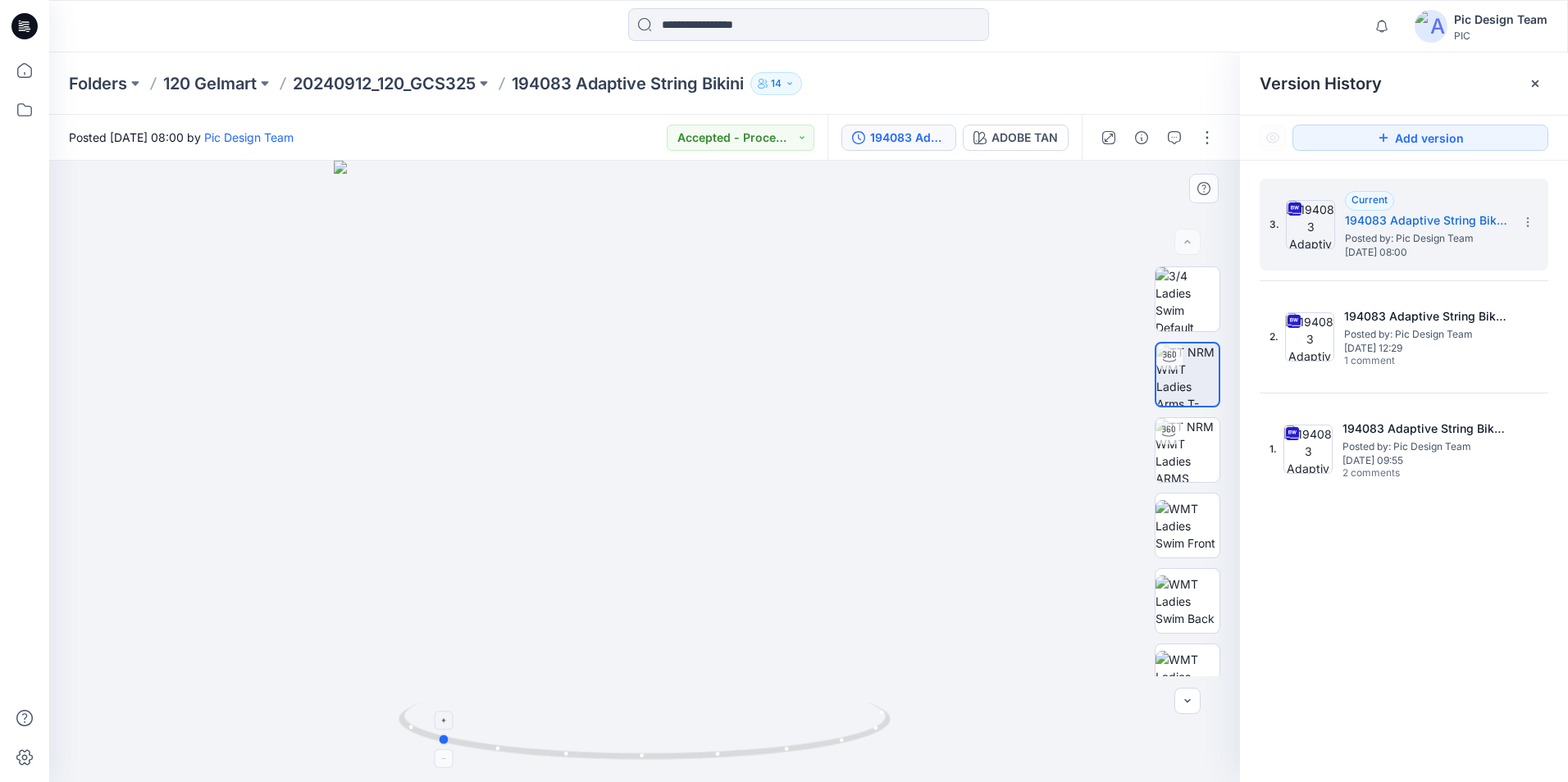
drag, startPoint x: 859, startPoint y: 741, endPoint x: 651, endPoint y: 745, distance: 208.0
click at [651, 745] on icon at bounding box center [646, 733] width 496 height 61
drag, startPoint x: 598, startPoint y: 758, endPoint x: 772, endPoint y: 763, distance: 174.1
click at [772, 763] on icon at bounding box center [646, 733] width 496 height 61
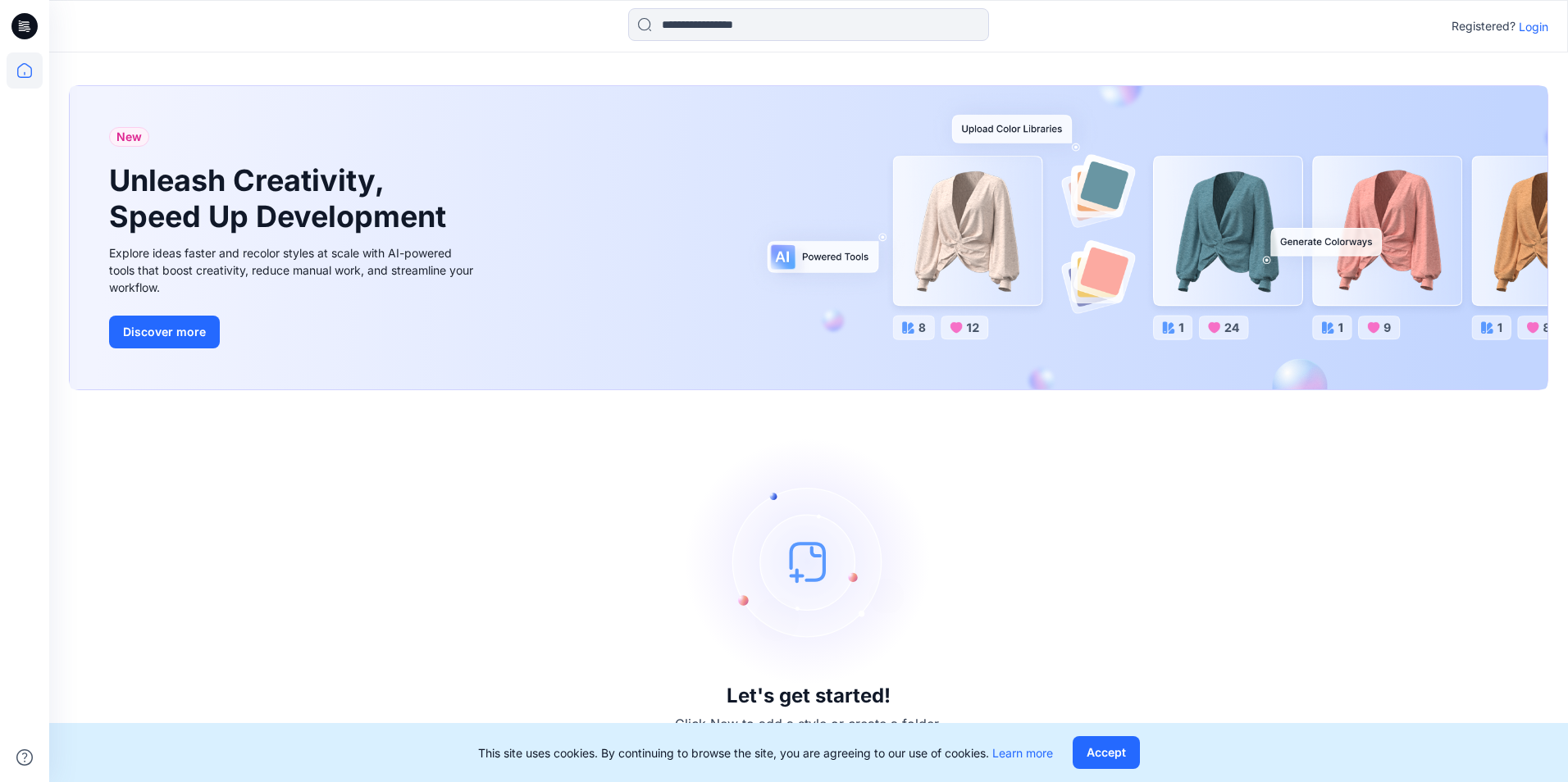
click at [1526, 23] on p "Login" at bounding box center [1533, 27] width 30 height 17
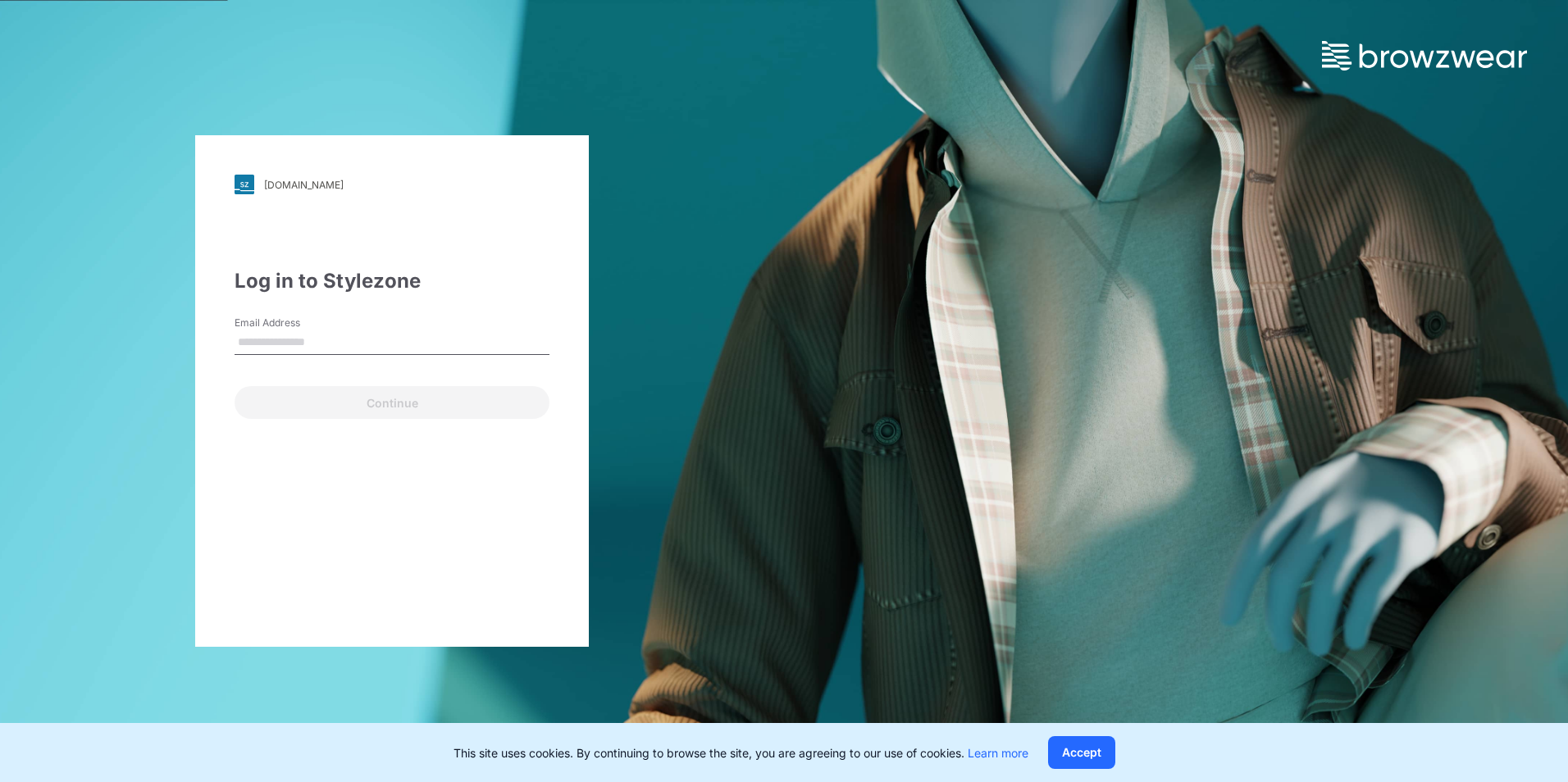
click at [254, 342] on input "Email Address" at bounding box center [392, 342] width 315 height 25
click at [297, 337] on input "Email Address" at bounding box center [392, 342] width 315 height 25
paste input "**********"
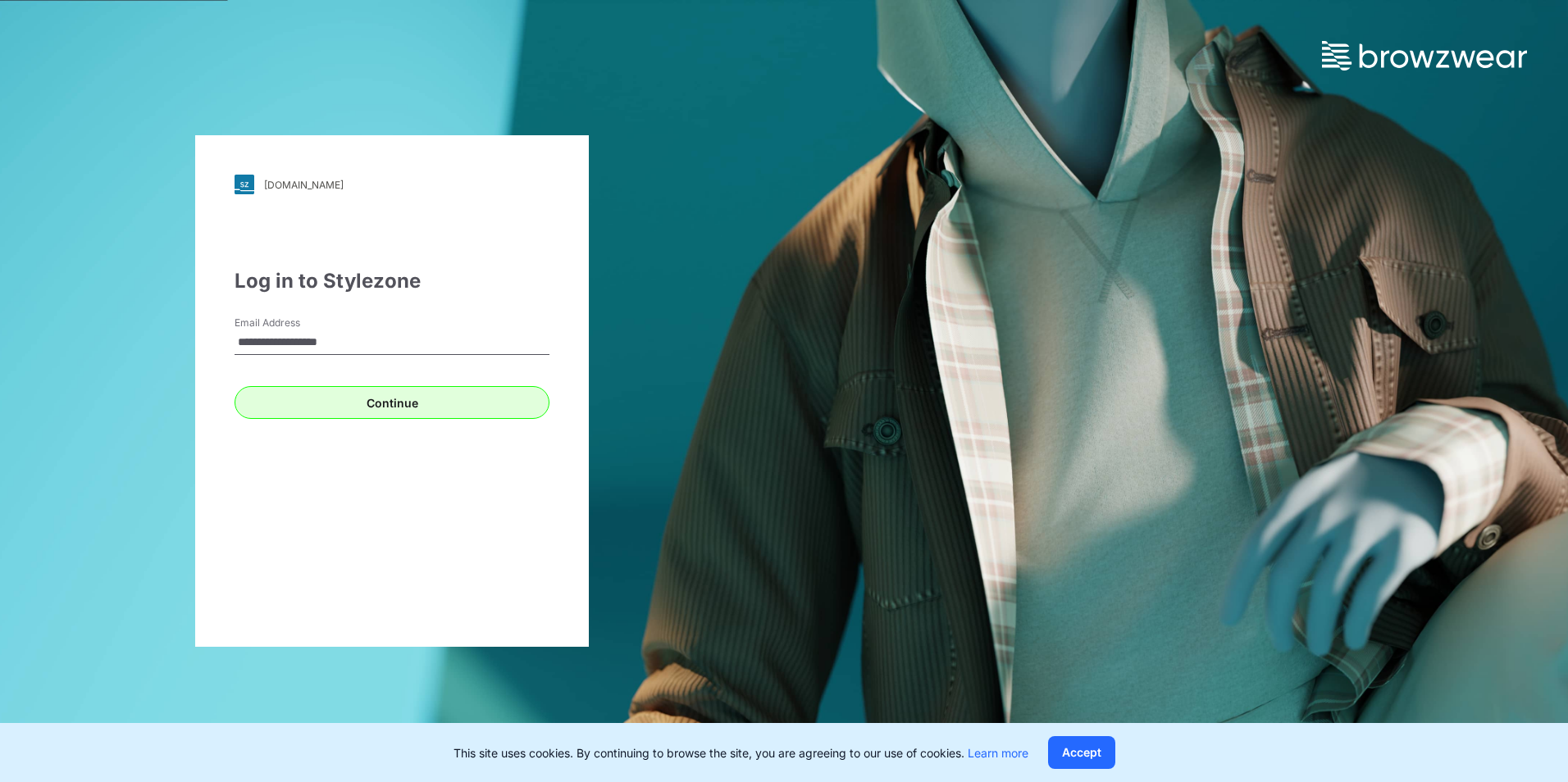
type input "**********"
click at [405, 402] on button "Continue" at bounding box center [392, 401] width 315 height 32
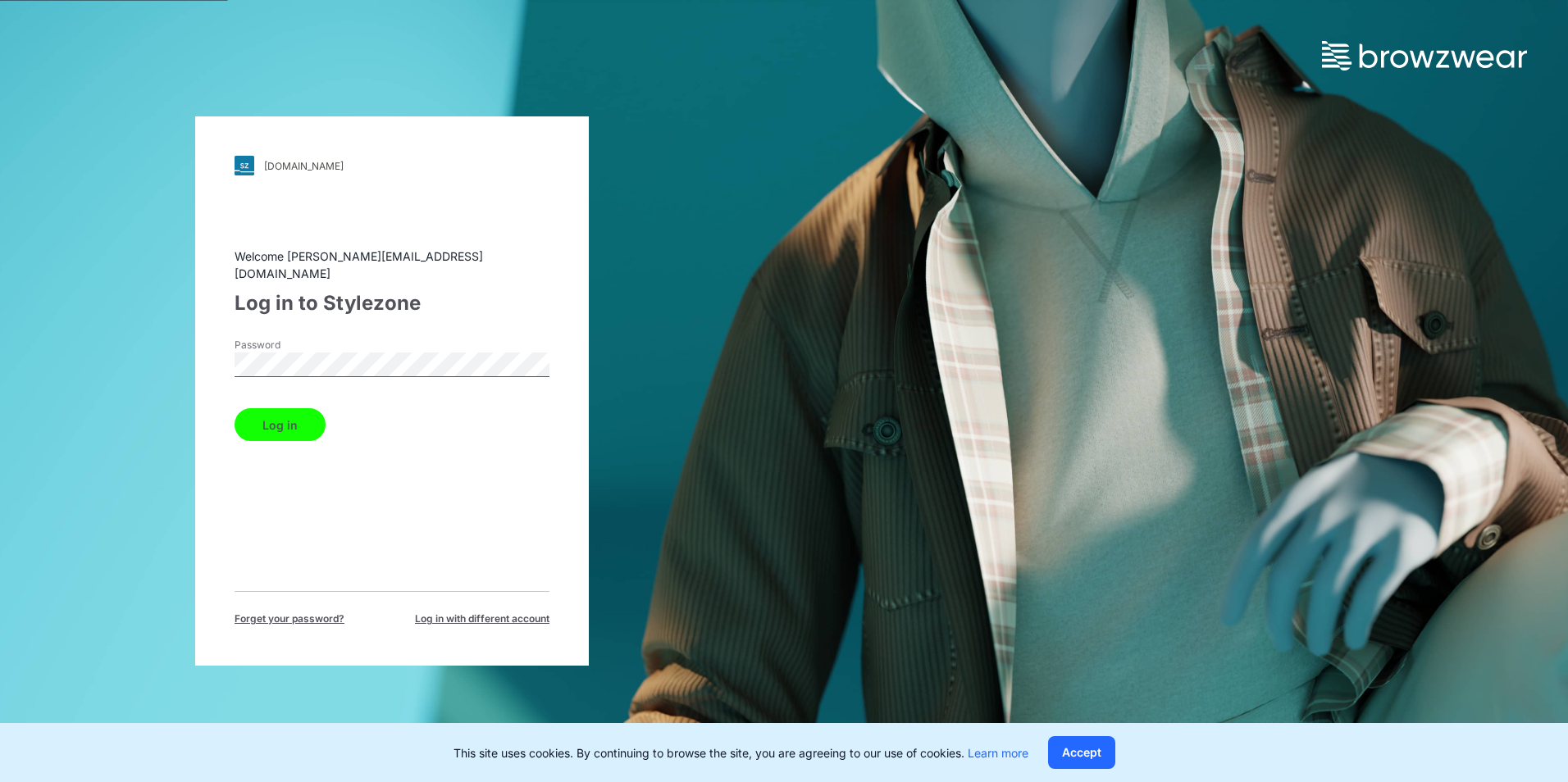
click at [387, 316] on div "Welcome rachels@gelmart.com Log in to Stylezone Password Log in Forget your pas…" at bounding box center [392, 437] width 315 height 379
click at [263, 415] on button "Log in" at bounding box center [279, 424] width 91 height 32
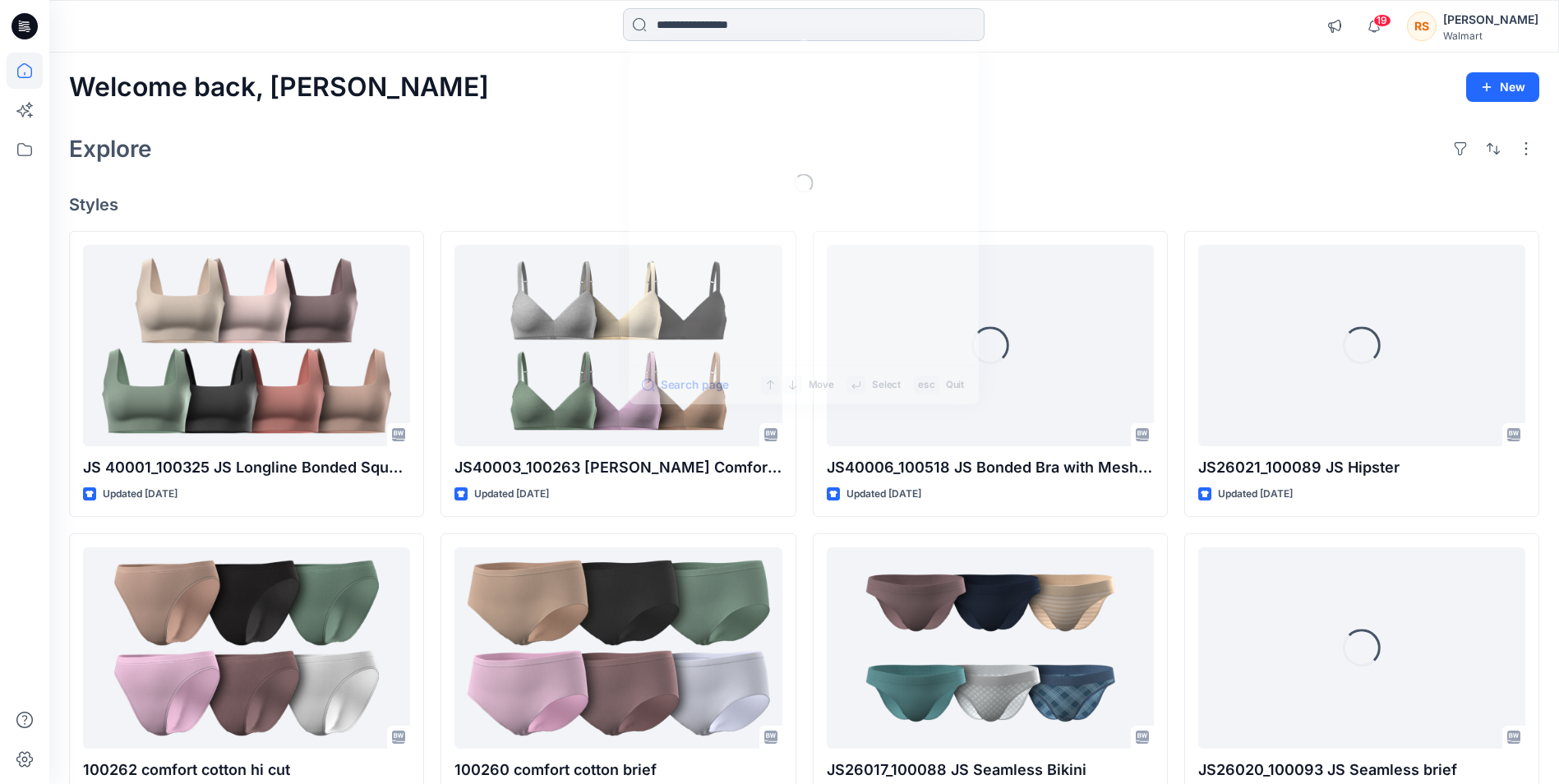
click at [771, 23] on input at bounding box center [804, 24] width 362 height 32
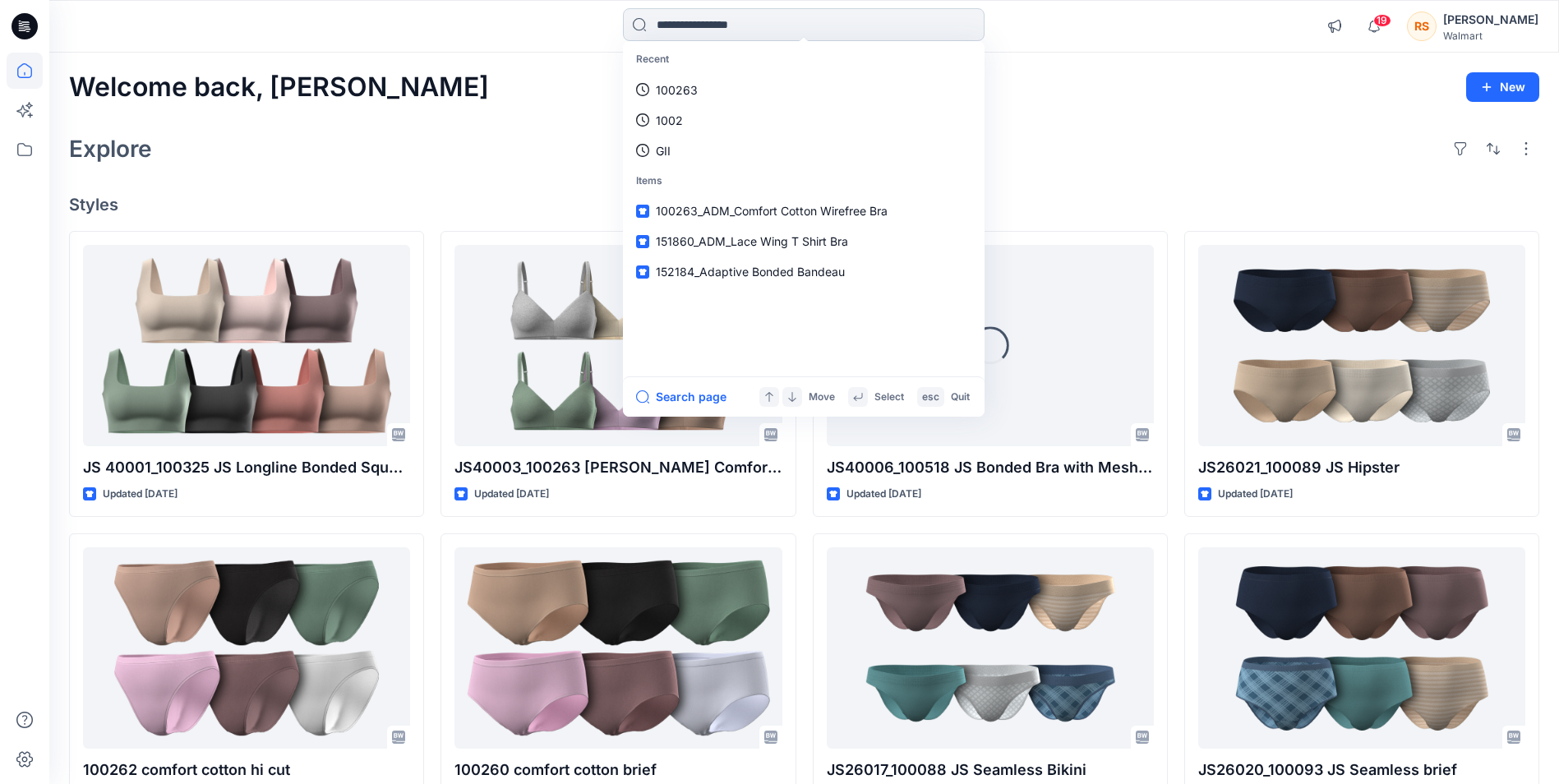
paste input "**********"
type input "**********"
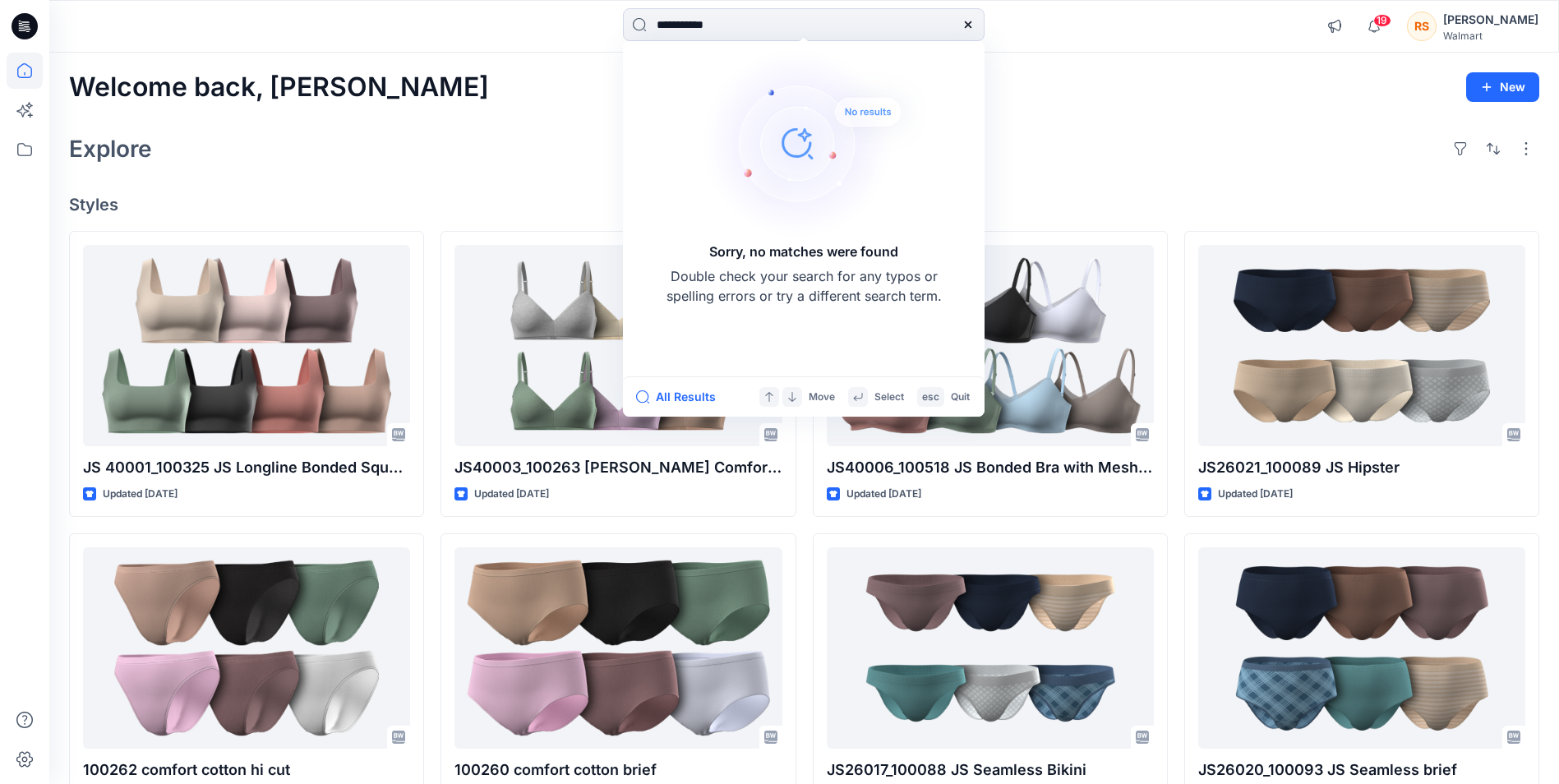
drag, startPoint x: 767, startPoint y: 21, endPoint x: 589, endPoint y: 20, distance: 178.0
click at [589, 20] on div "**********" at bounding box center [803, 26] width 754 height 36
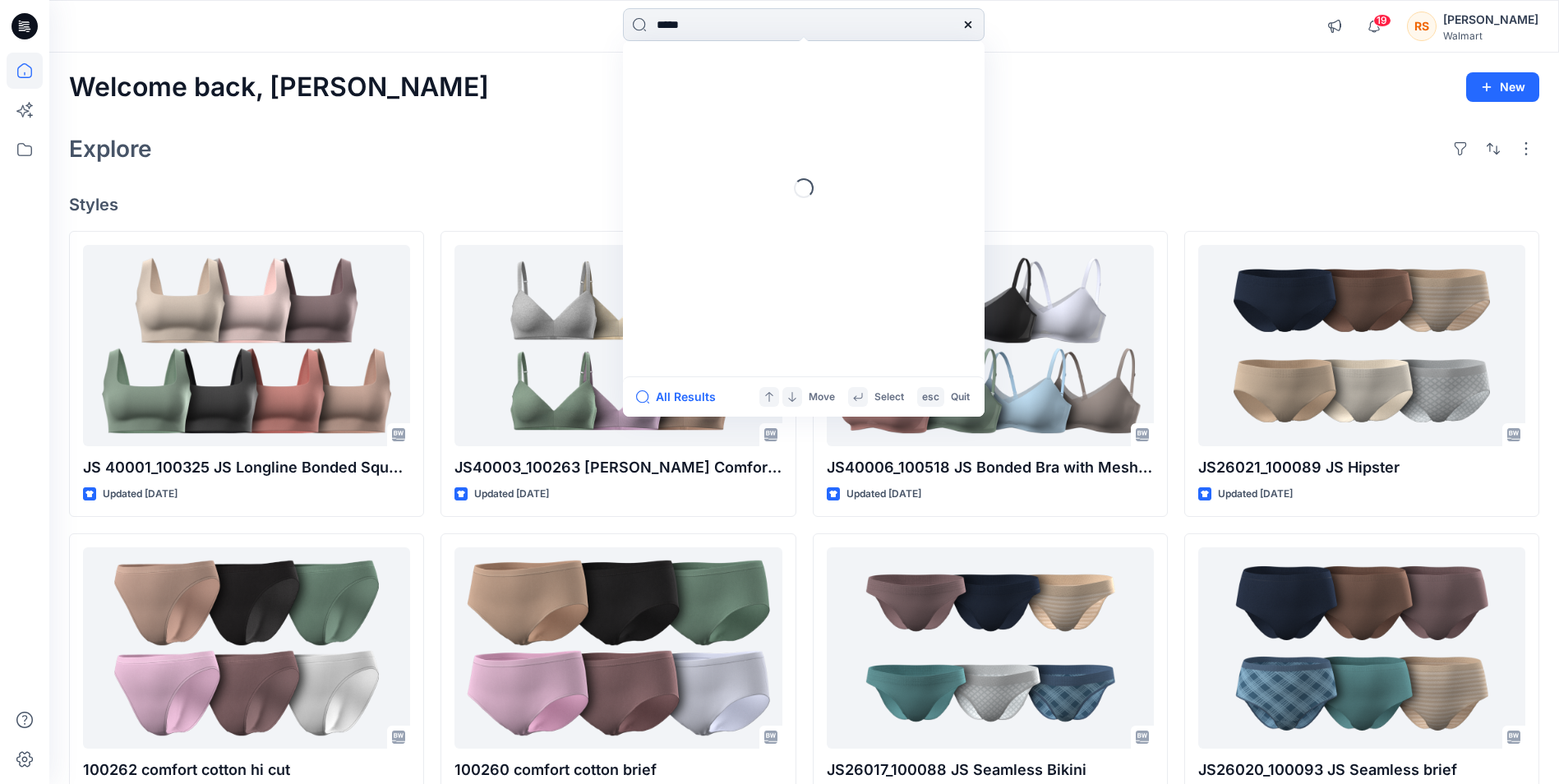
type input "******"
click at [765, 24] on input "******" at bounding box center [804, 24] width 362 height 32
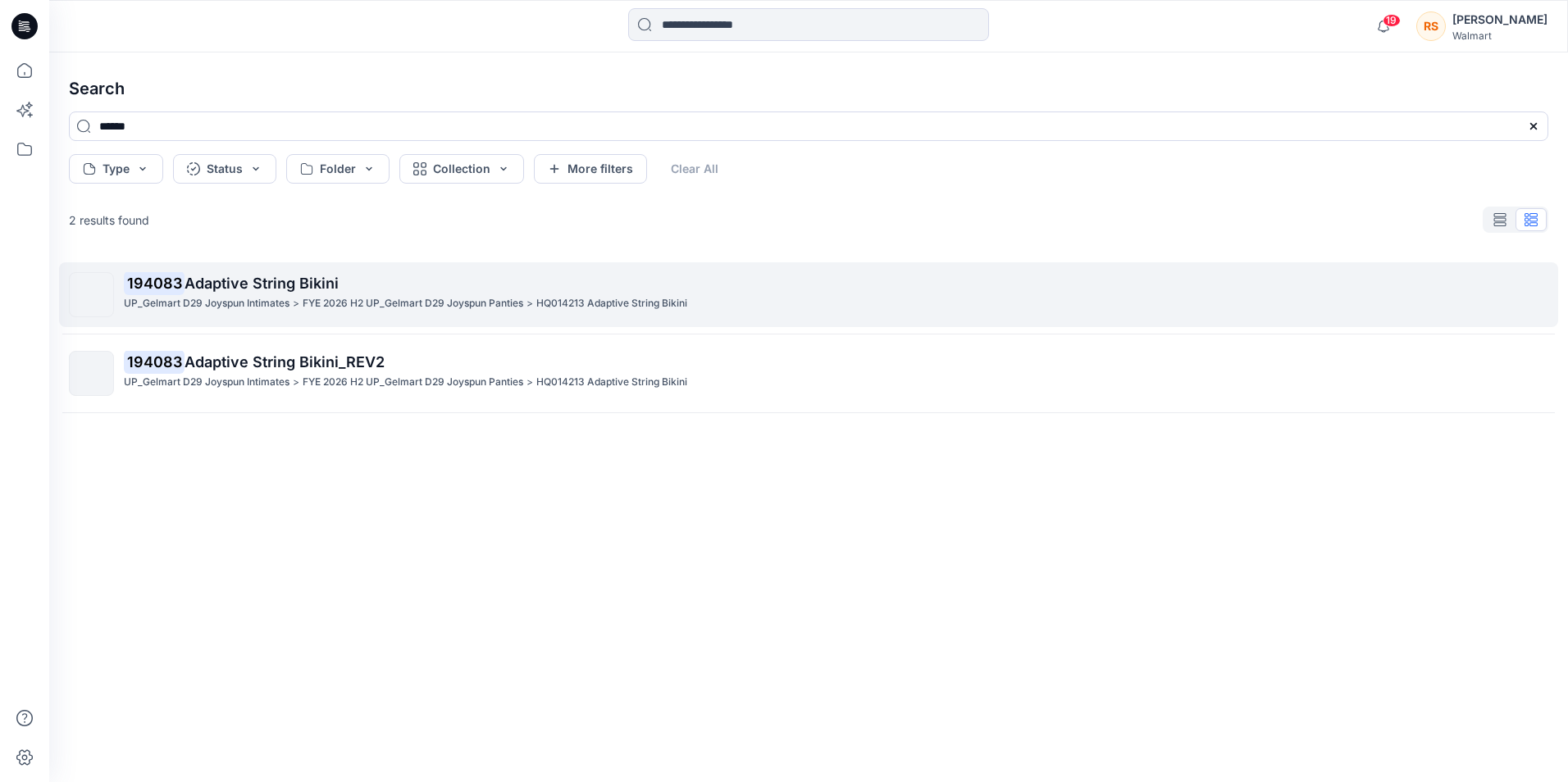
click at [315, 287] on span "Adaptive String Bikini" at bounding box center [261, 283] width 154 height 17
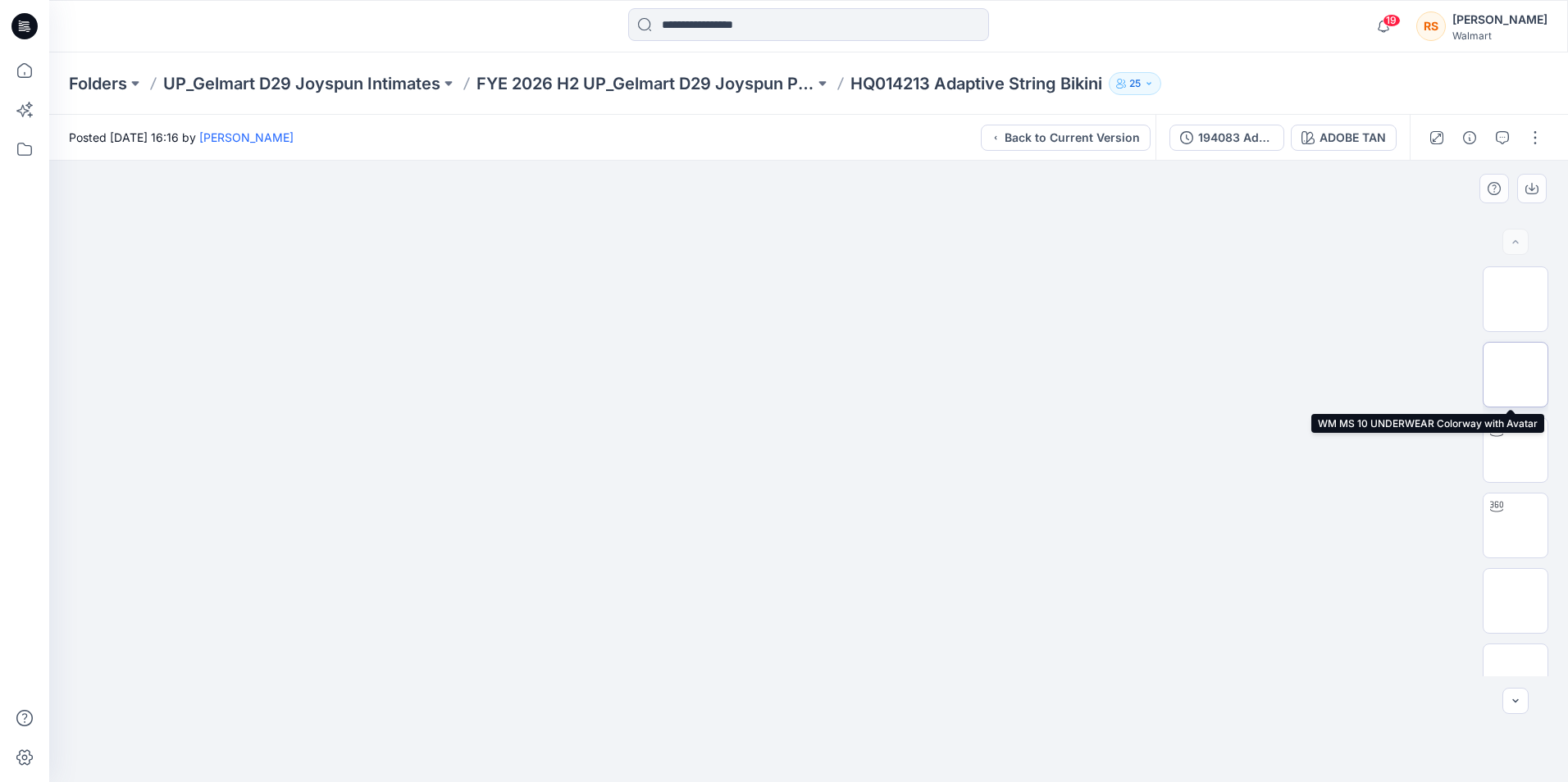
click at [1515, 375] on img at bounding box center [1515, 375] width 0 height 0
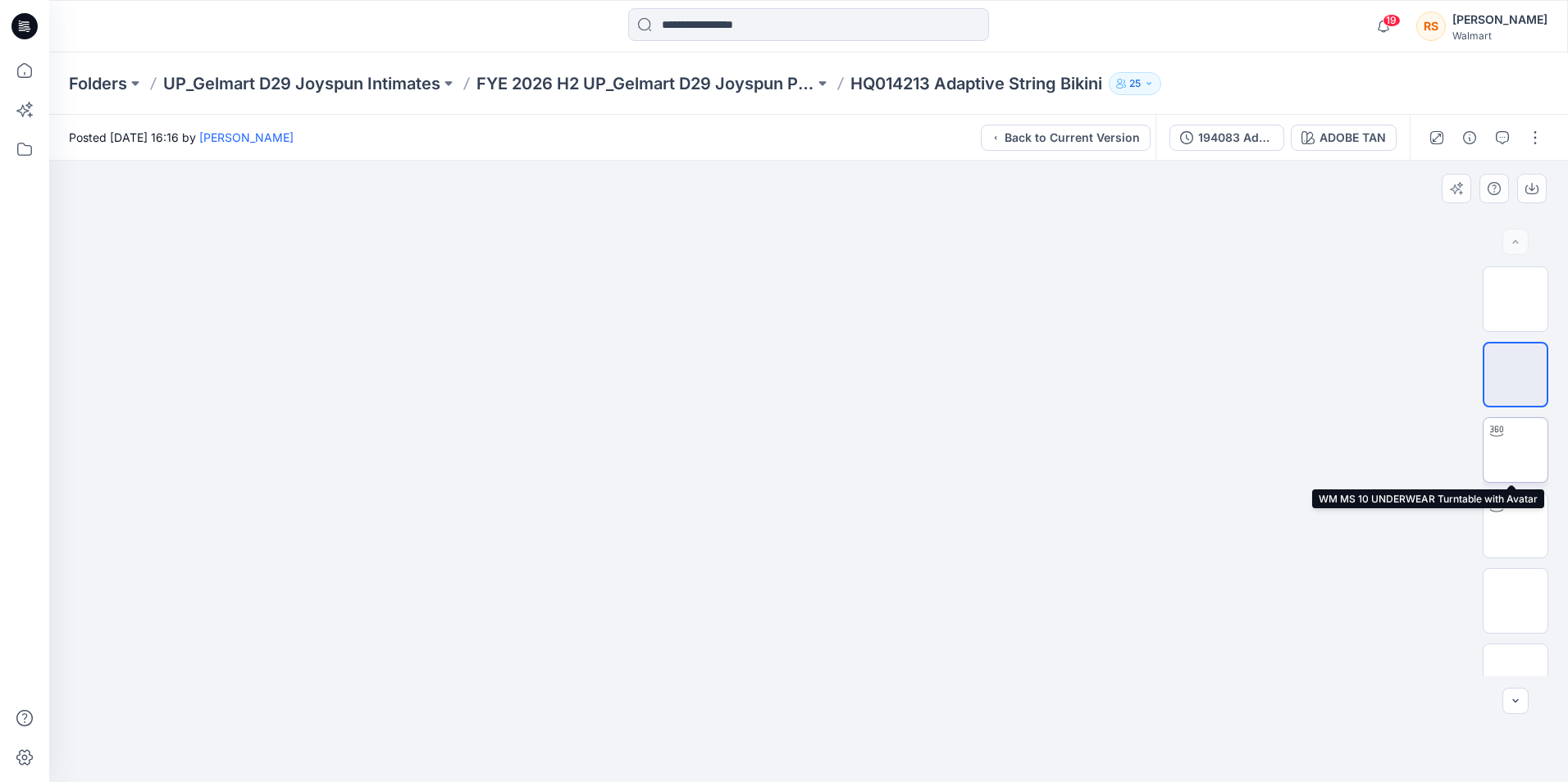
click at [1515, 450] on img at bounding box center [1515, 450] width 0 height 0
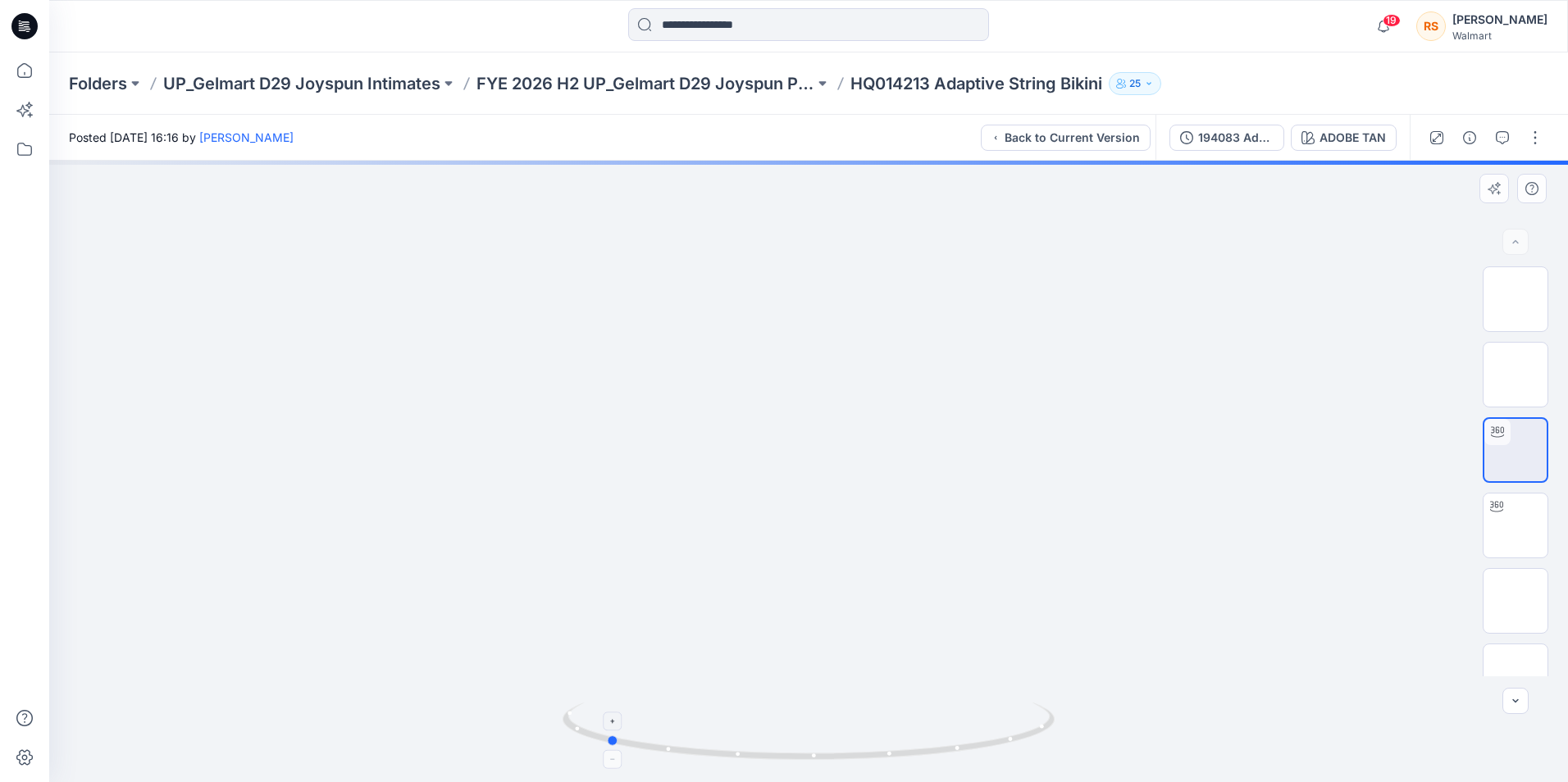
drag, startPoint x: 984, startPoint y: 744, endPoint x: 782, endPoint y: 732, distance: 202.4
click at [782, 732] on icon at bounding box center [811, 733] width 496 height 61
click at [1515, 601] on img at bounding box center [1515, 601] width 0 height 0
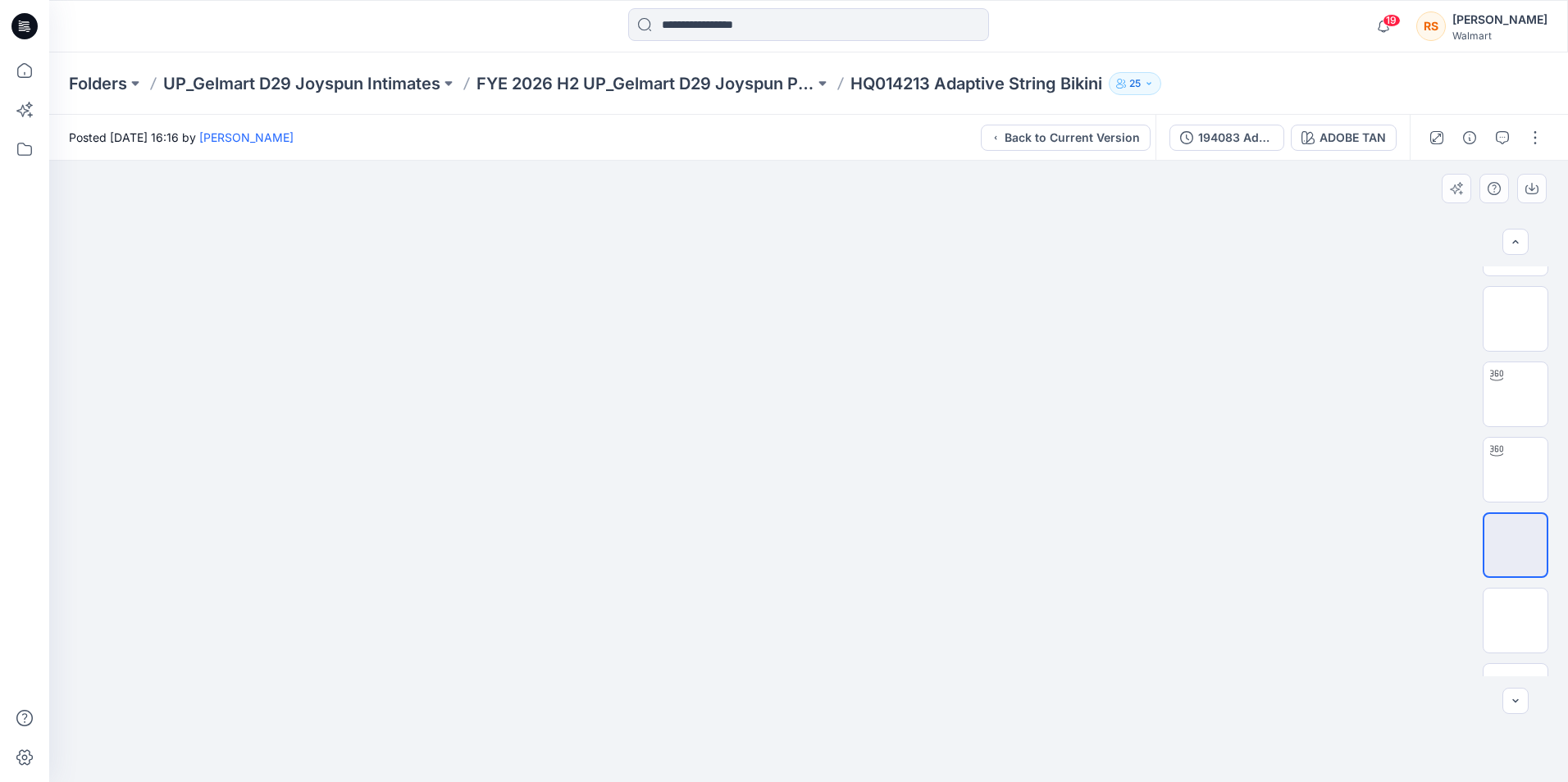
scroll to position [108, 0]
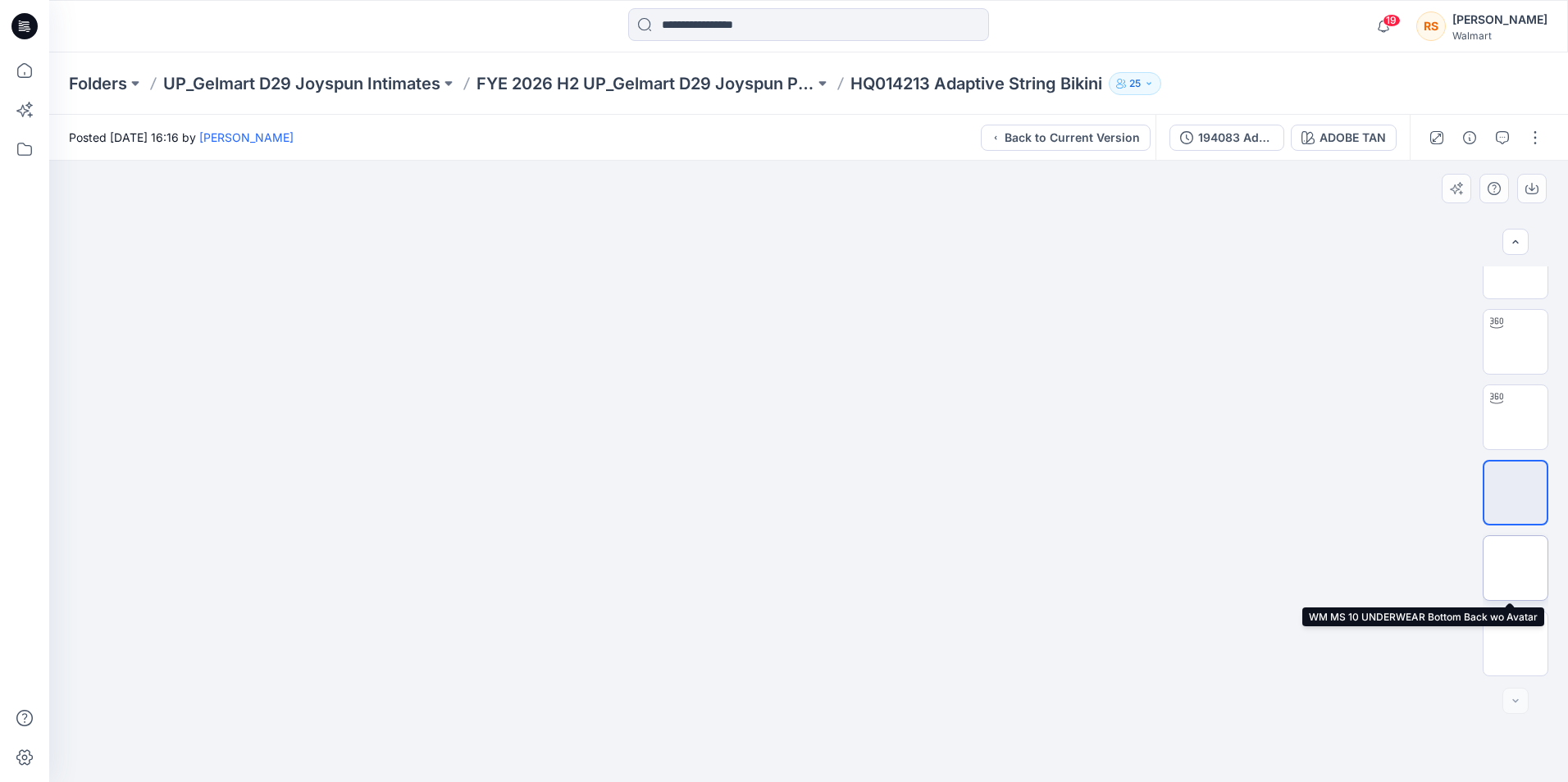
click at [1515, 568] on img at bounding box center [1515, 568] width 0 height 0
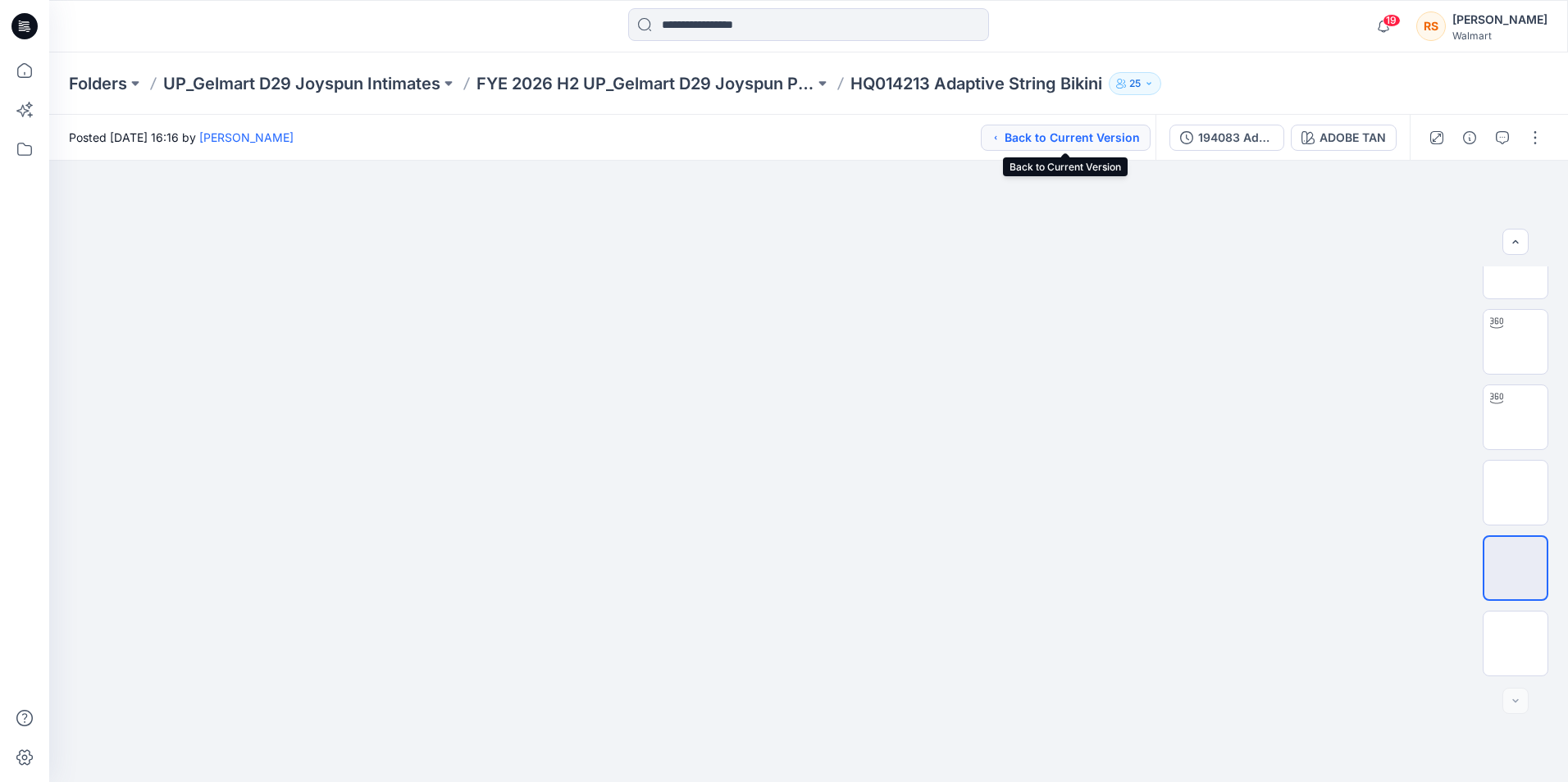
click at [1108, 144] on button "Back to Current Version" at bounding box center [1065, 138] width 170 height 27
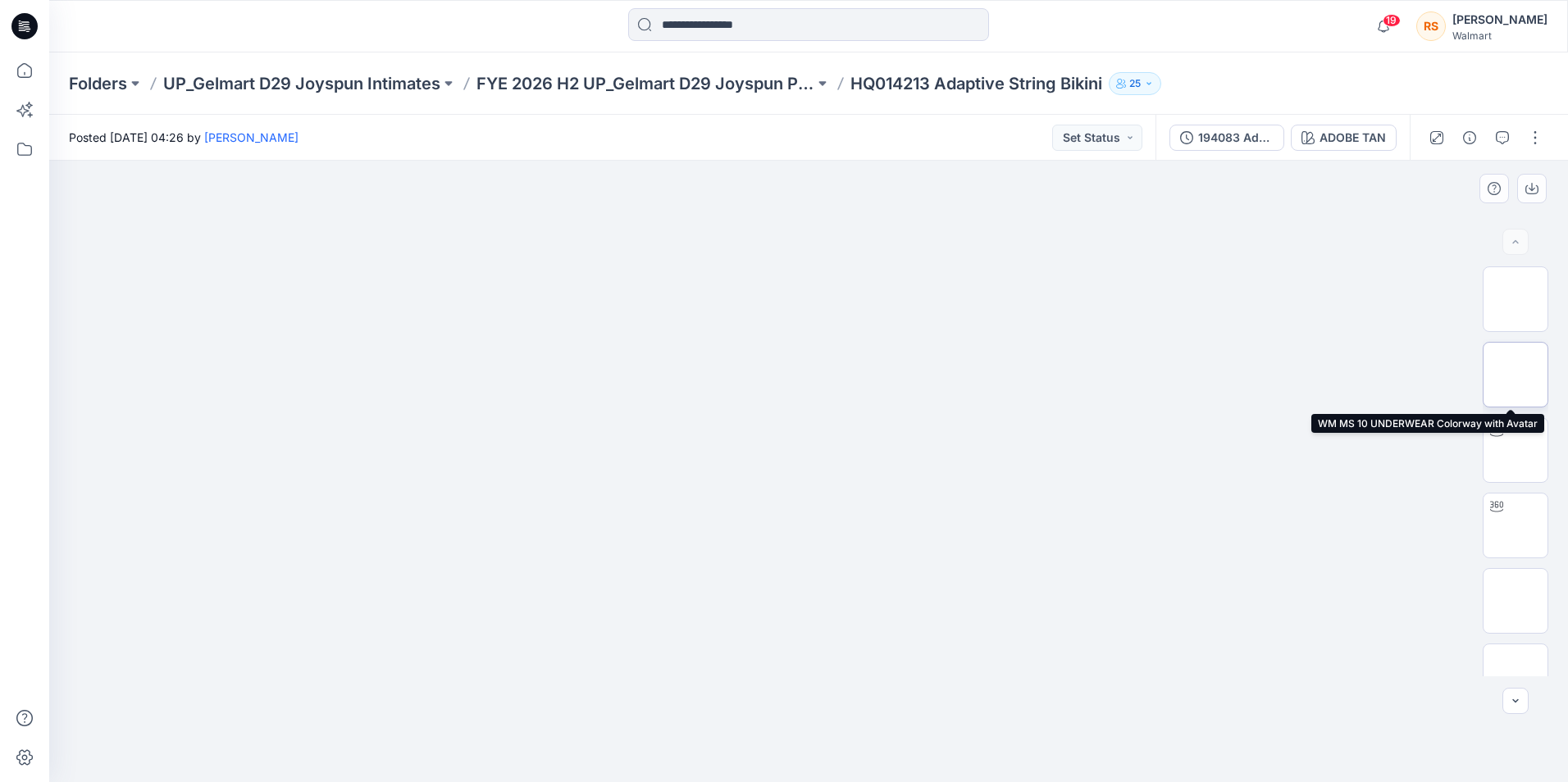
click at [1515, 375] on img at bounding box center [1515, 375] width 0 height 0
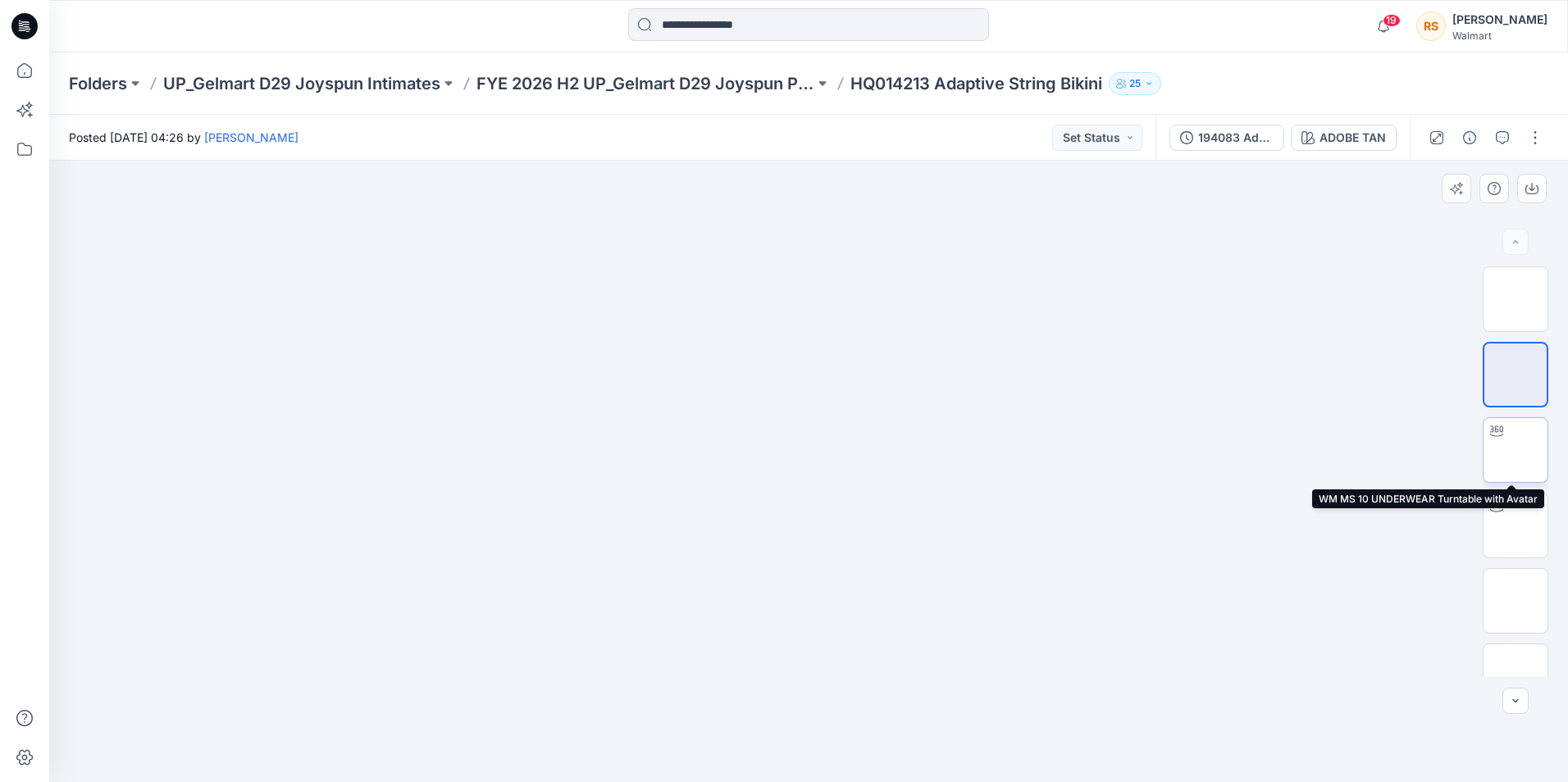
click at [1515, 450] on img at bounding box center [1515, 450] width 0 height 0
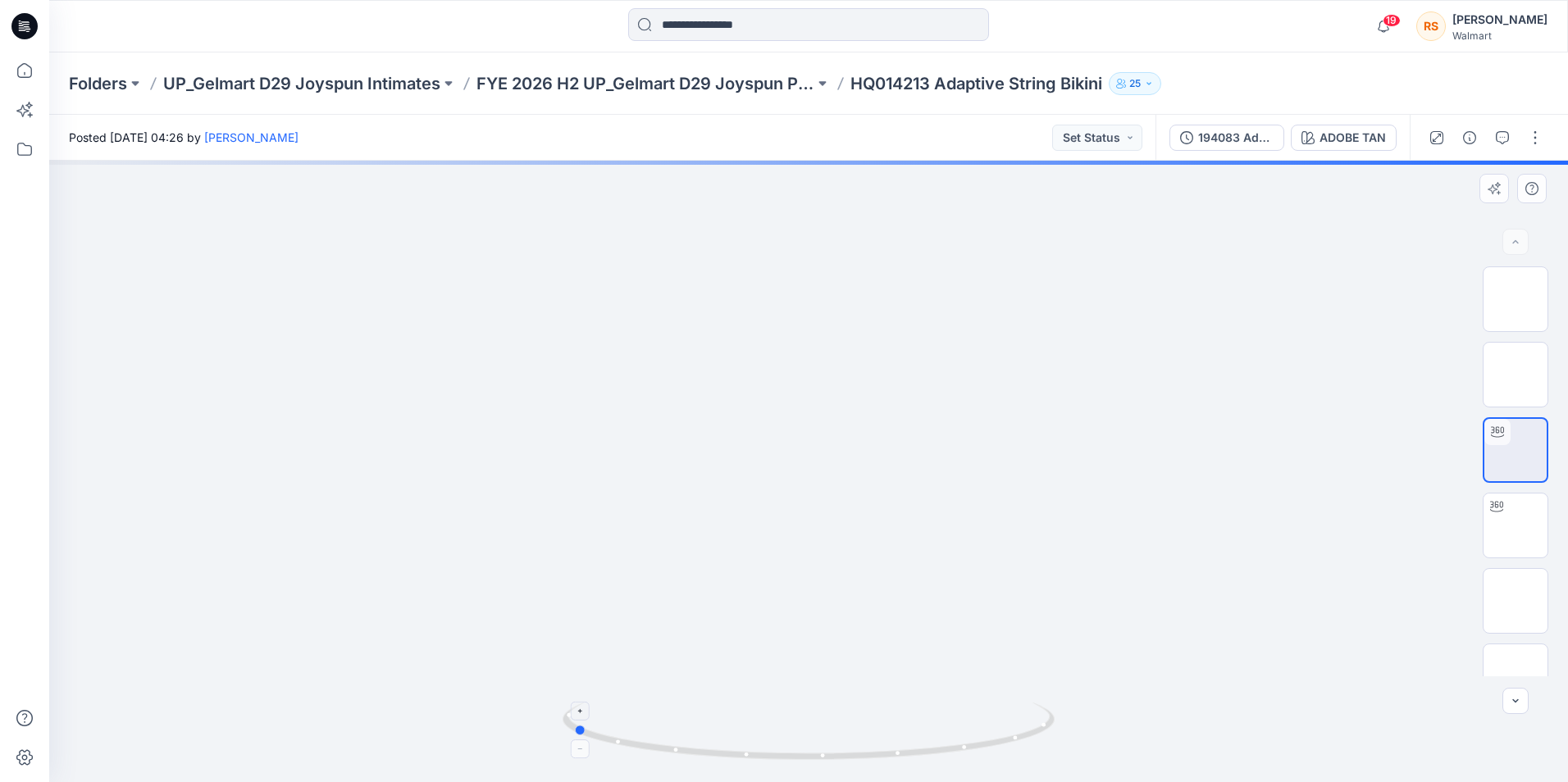
drag, startPoint x: 1005, startPoint y: 747, endPoint x: 769, endPoint y: 728, distance: 236.8
click at [769, 728] on icon at bounding box center [811, 733] width 496 height 61
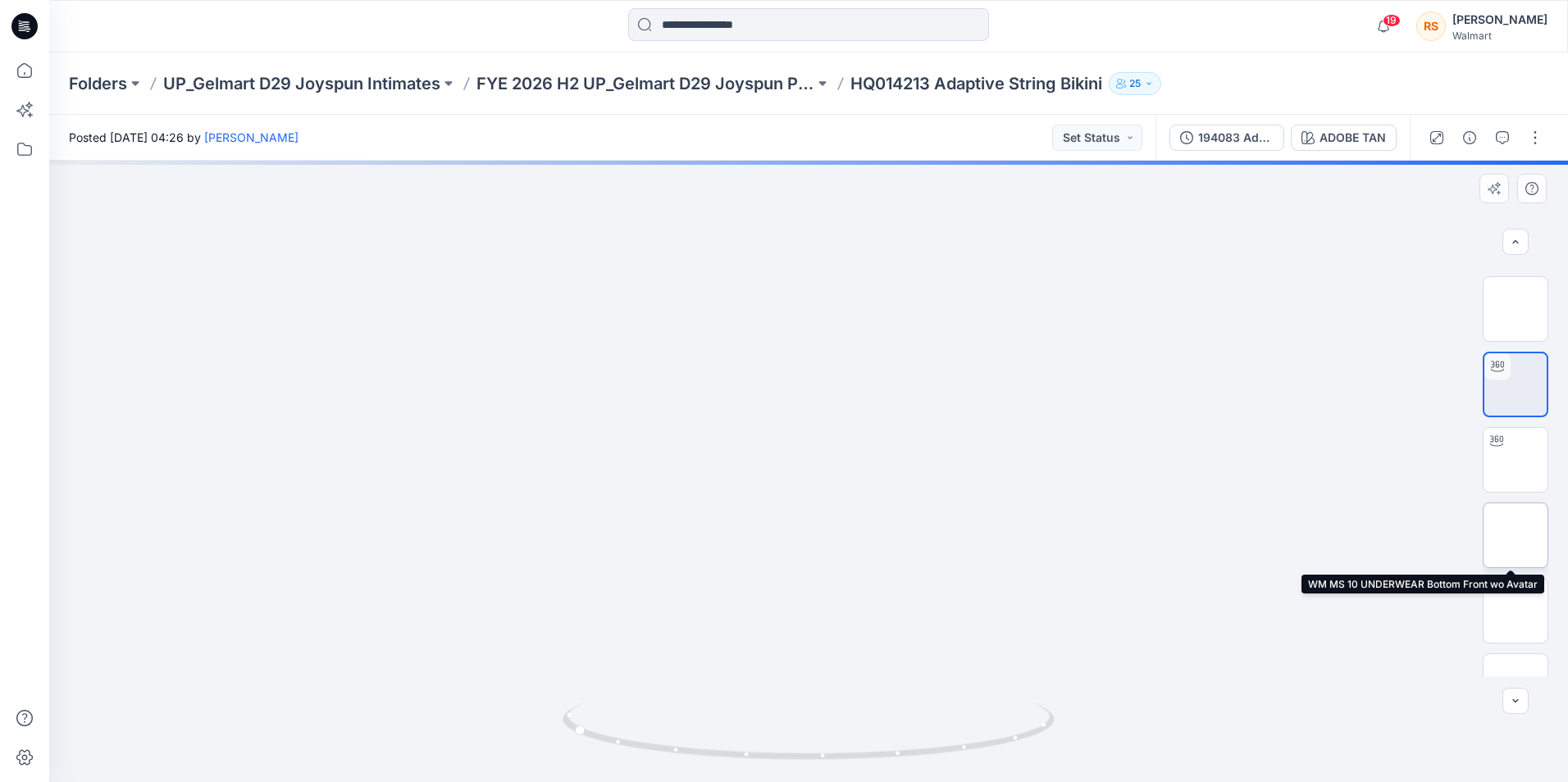
scroll to position [108, 0]
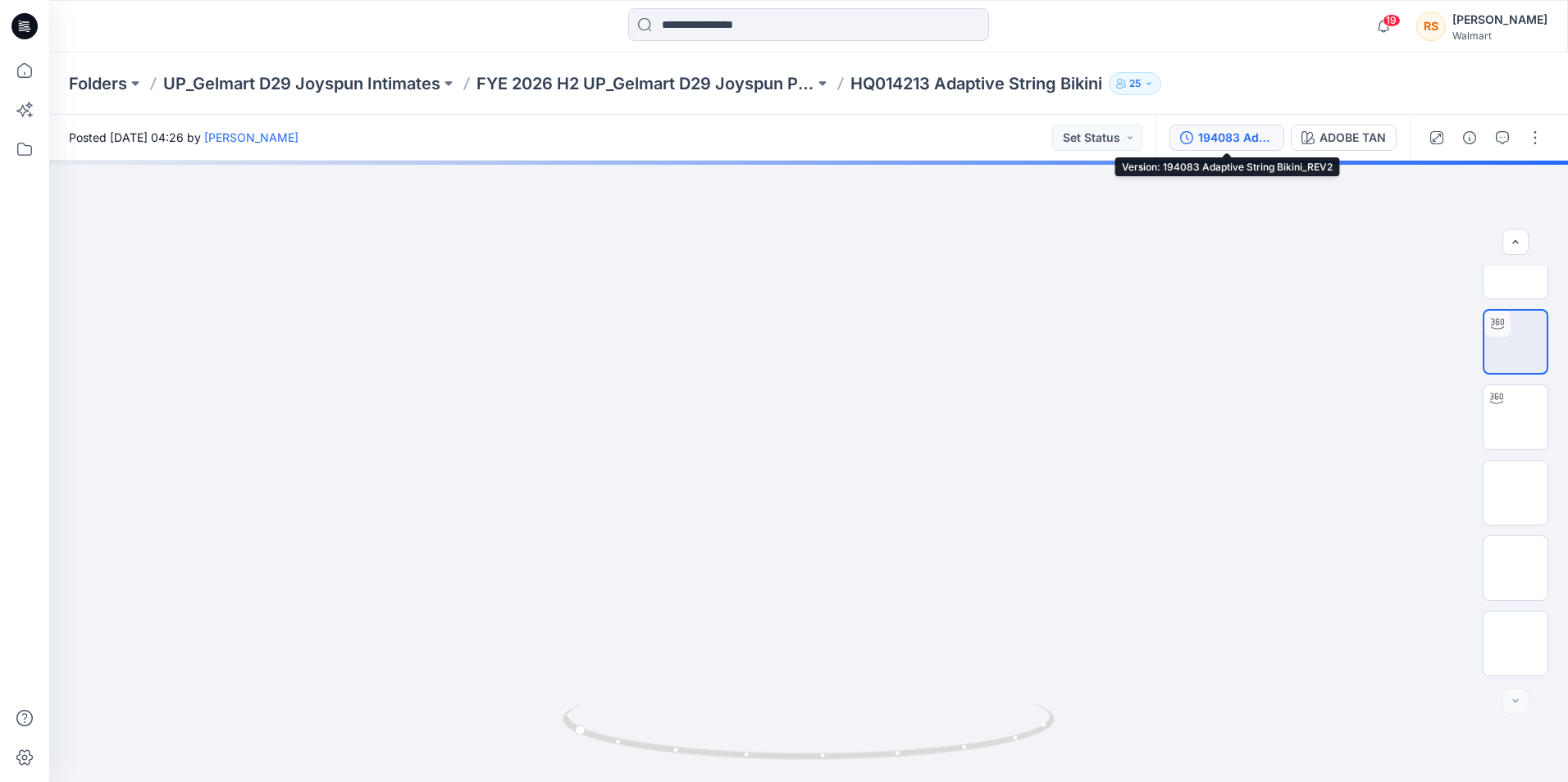
click at [1241, 144] on div "194083 Adaptive String Bikini_REV2" at bounding box center [1235, 138] width 76 height 18
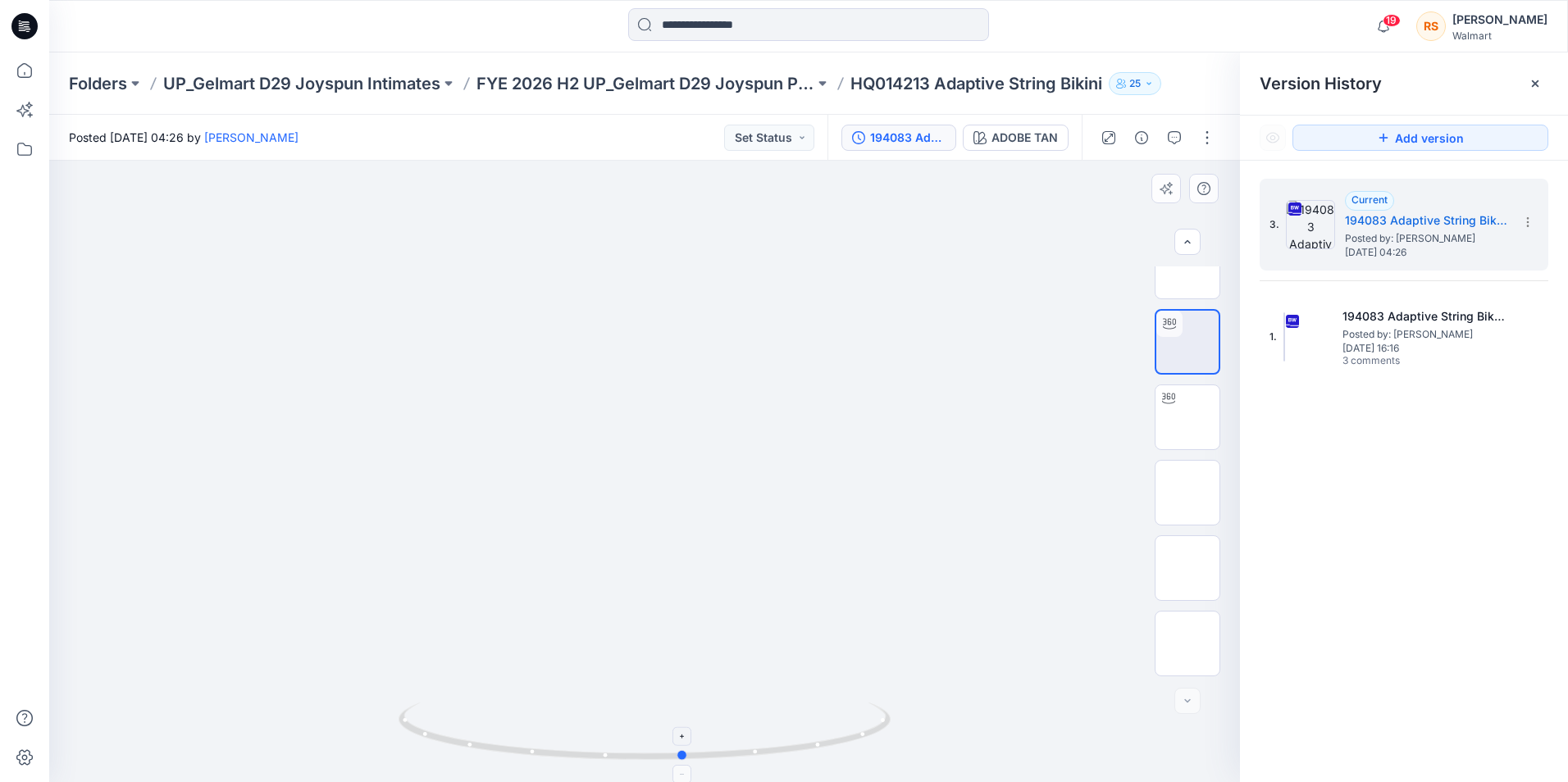
drag, startPoint x: 675, startPoint y: 762, endPoint x: 756, endPoint y: 749, distance: 82.0
click at [778, 749] on icon at bounding box center [646, 733] width 496 height 61
drag, startPoint x: 807, startPoint y: 759, endPoint x: 743, endPoint y: 750, distance: 64.6
click at [743, 750] on icon at bounding box center [646, 733] width 496 height 61
drag, startPoint x: 576, startPoint y: 764, endPoint x: 559, endPoint y: 766, distance: 17.1
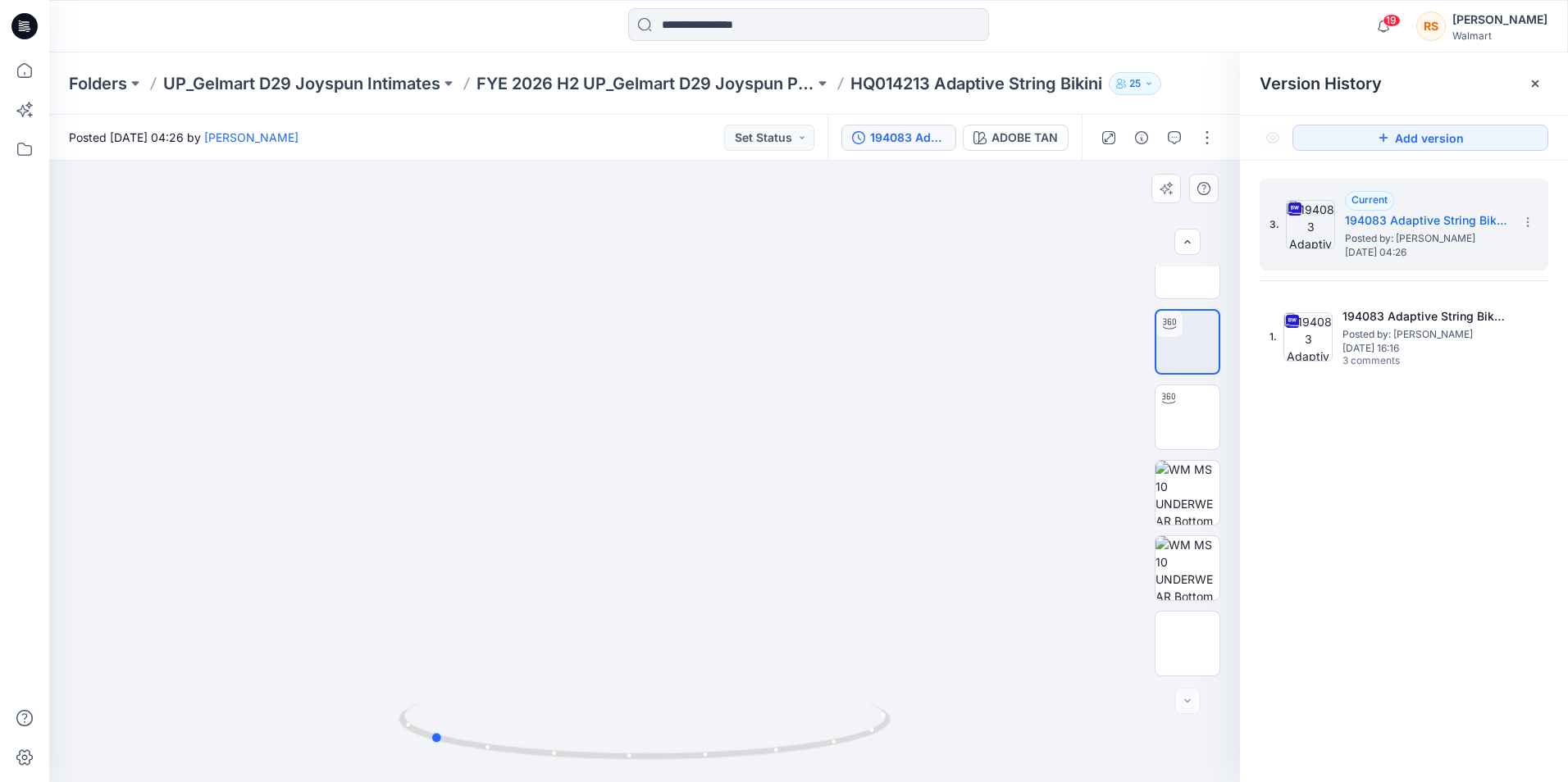
click at [559, 766] on img at bounding box center [644, 742] width 492 height 80
click at [1526, 228] on icon at bounding box center [1527, 222] width 13 height 13
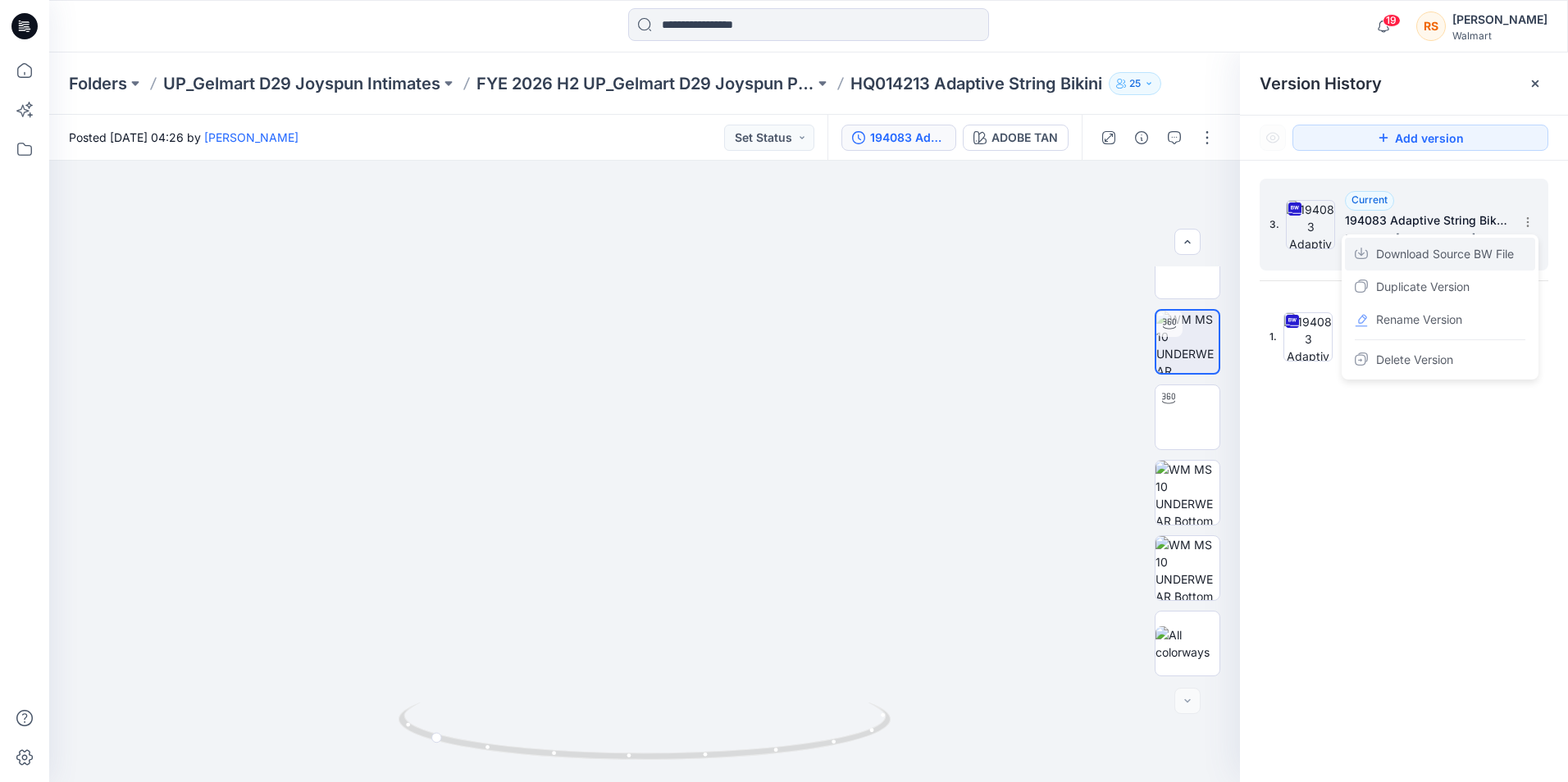
click at [1451, 257] on span "Download Source BW File" at bounding box center [1445, 254] width 138 height 20
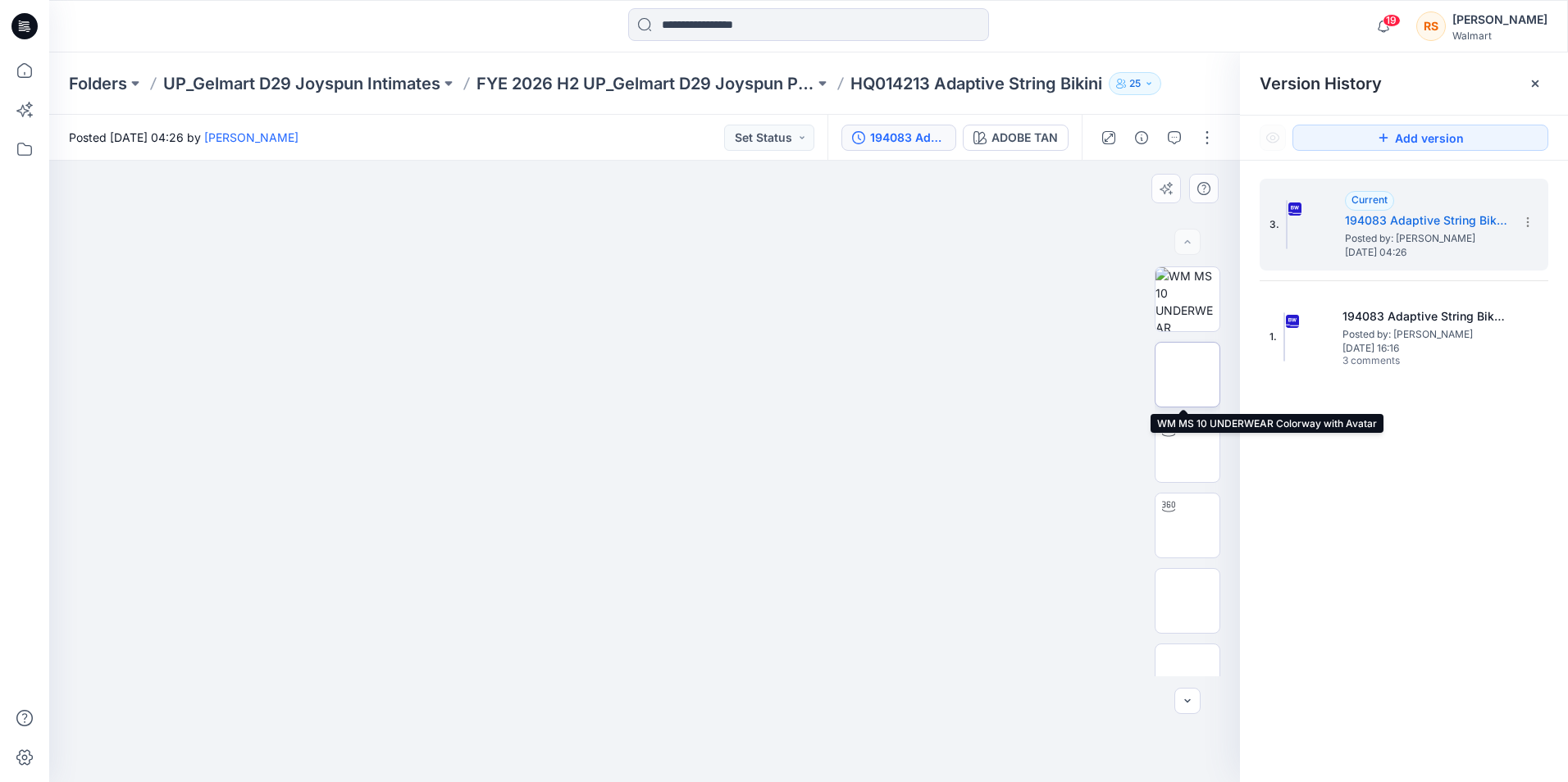
click at [1187, 375] on img at bounding box center [1187, 375] width 0 height 0
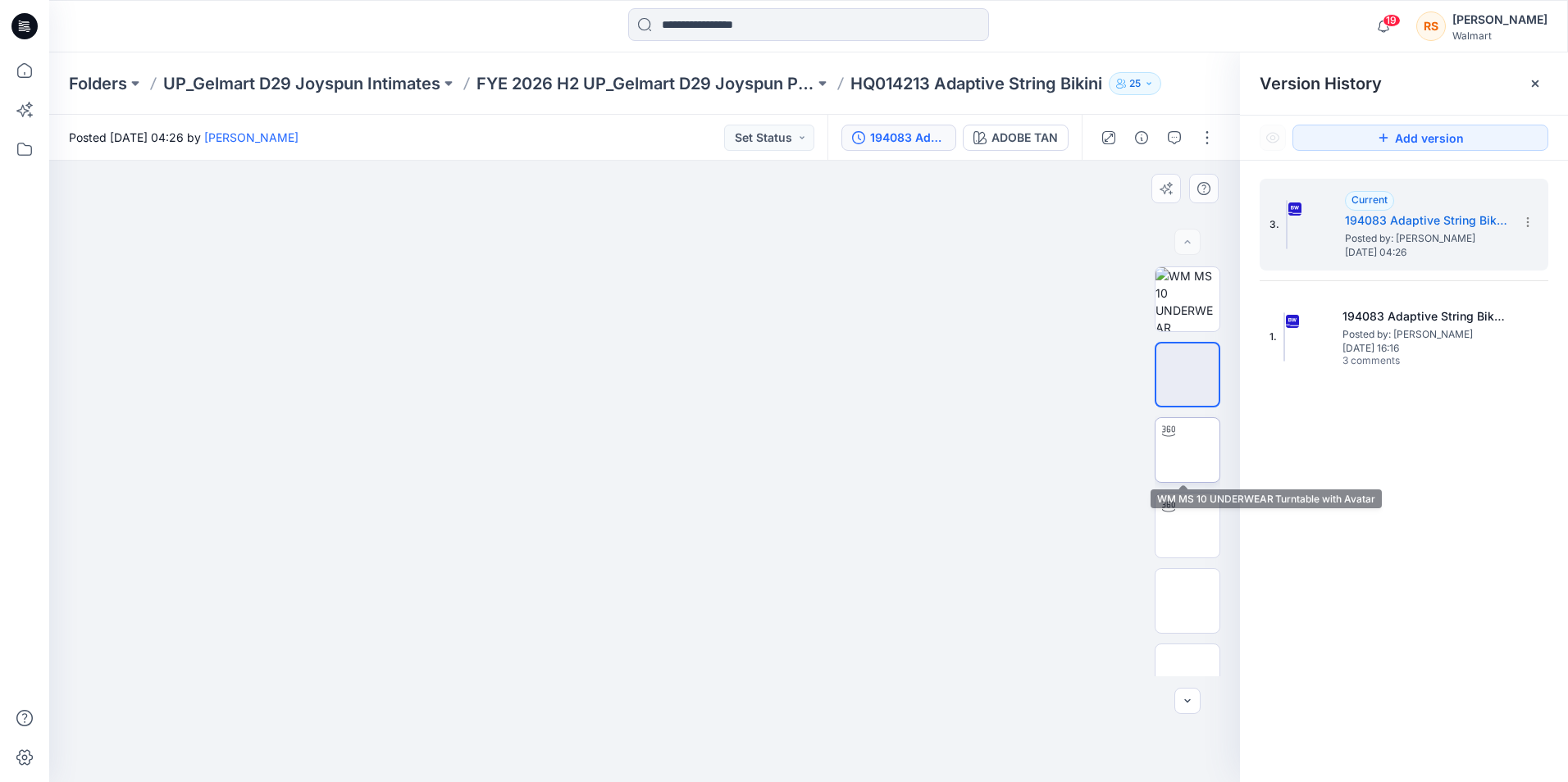
click at [1187, 450] on img at bounding box center [1187, 450] width 0 height 0
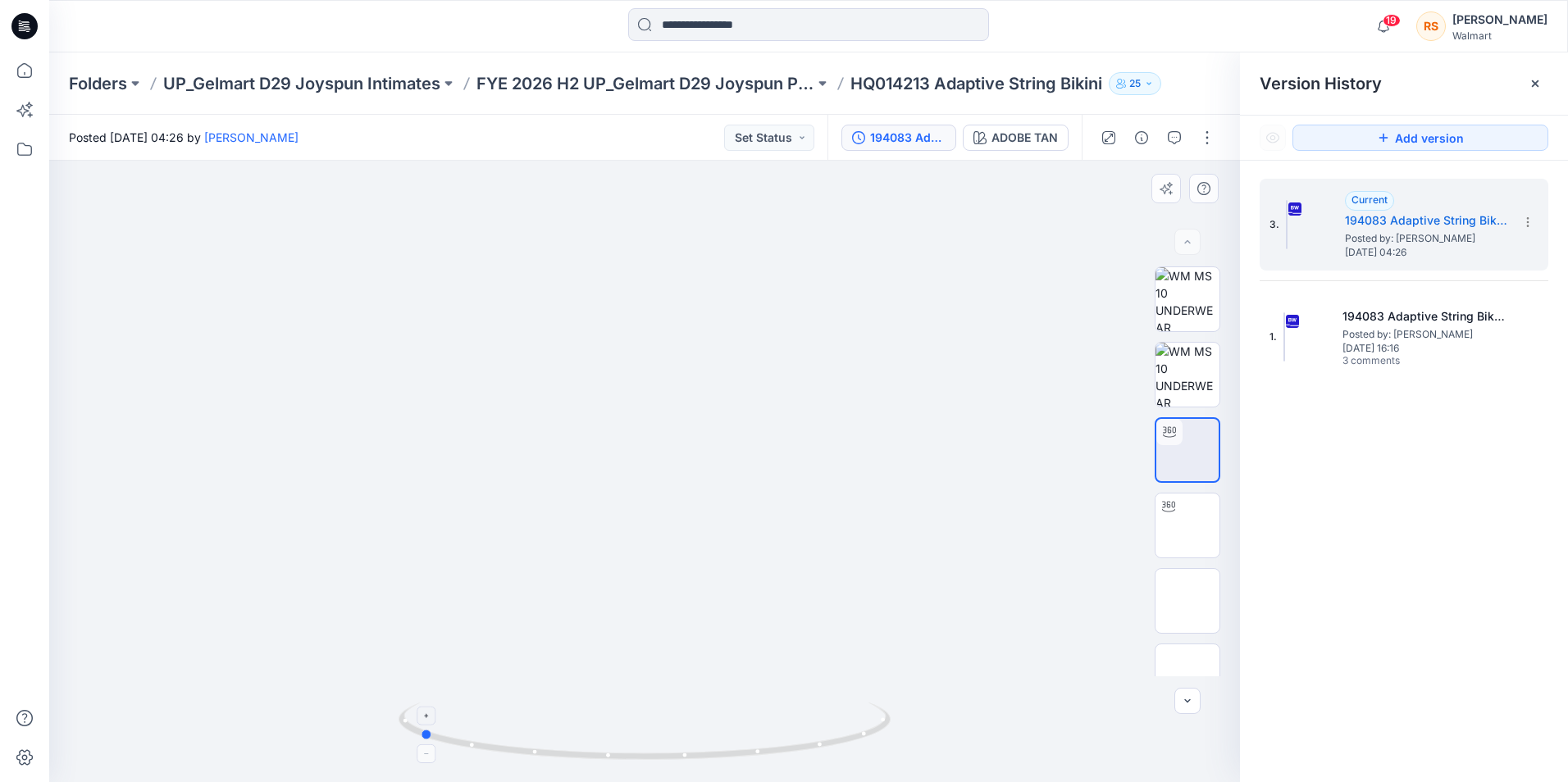
drag, startPoint x: 804, startPoint y: 756, endPoint x: 579, endPoint y: 743, distance: 225.4
click at [579, 743] on icon at bounding box center [646, 733] width 496 height 61
drag, startPoint x: 639, startPoint y: 758, endPoint x: 914, endPoint y: 790, distance: 276.9
click at [914, 781] on html "19 Notifications Your style JS40003_100263 JS Cotton Comfort Wirefree Bra has b…" at bounding box center [784, 391] width 1568 height 782
drag, startPoint x: 819, startPoint y: 753, endPoint x: 752, endPoint y: 738, distance: 68.7
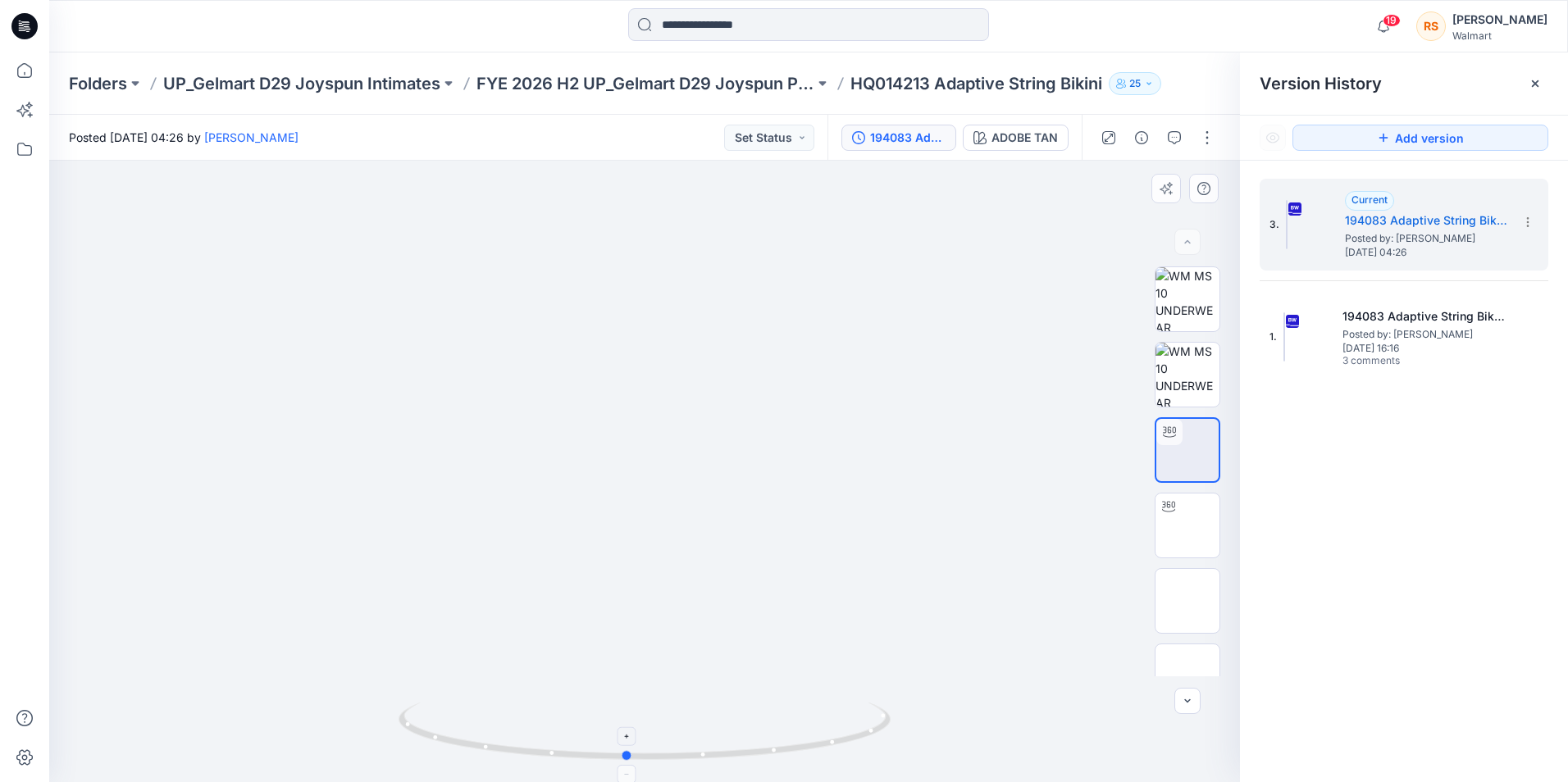
click at [752, 738] on icon at bounding box center [646, 733] width 496 height 61
